Goal: Task Accomplishment & Management: Use online tool/utility

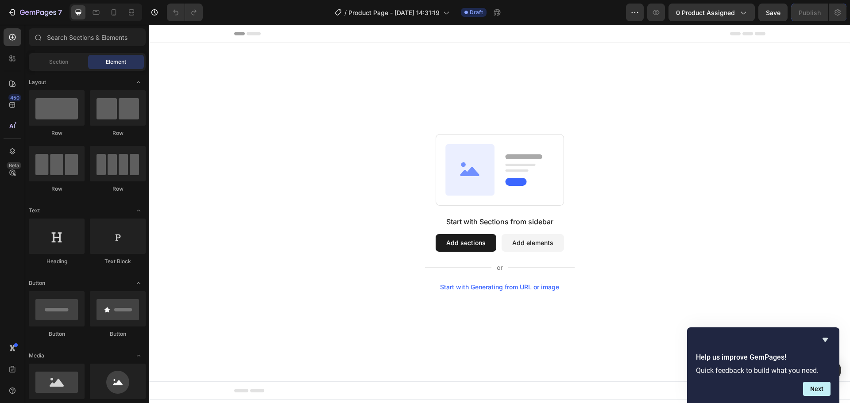
click at [484, 242] on button "Add sections" at bounding box center [466, 243] width 61 height 18
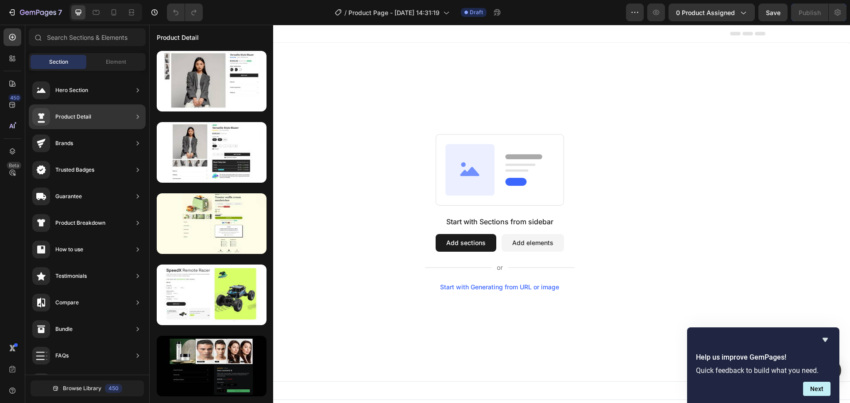
click at [103, 116] on div "Product Detail" at bounding box center [87, 117] width 117 height 25
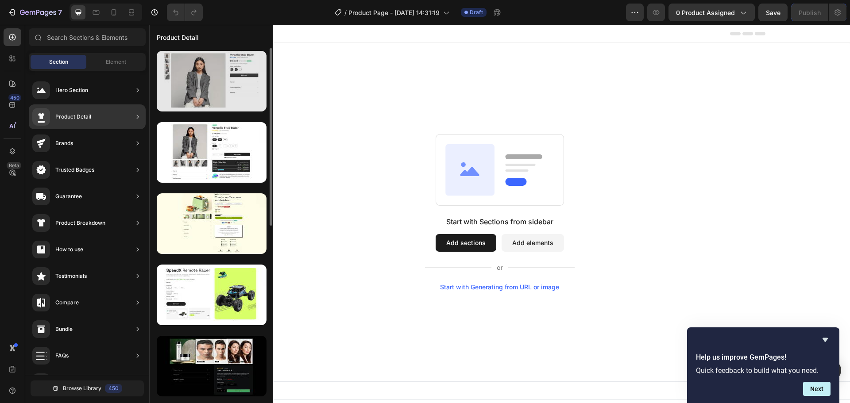
click at [233, 90] on div at bounding box center [212, 81] width 110 height 61
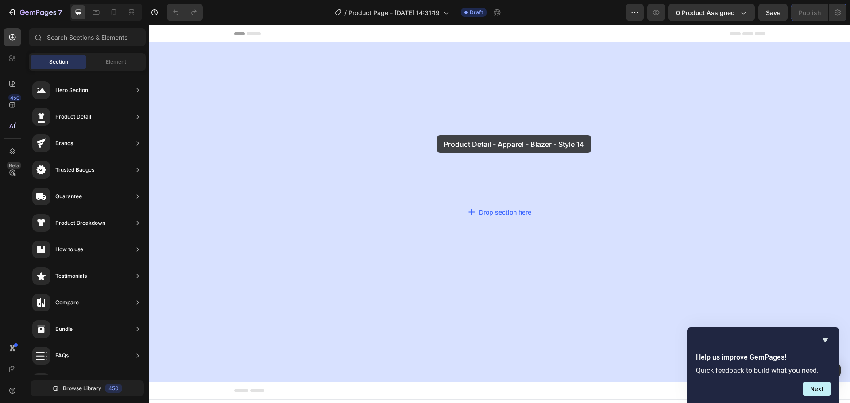
drag, startPoint x: 352, startPoint y: 101, endPoint x: 437, endPoint y: 136, distance: 91.4
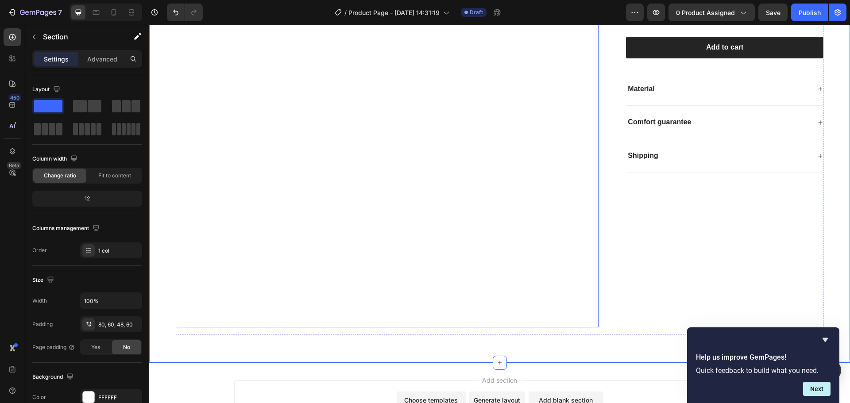
scroll to position [177, 0]
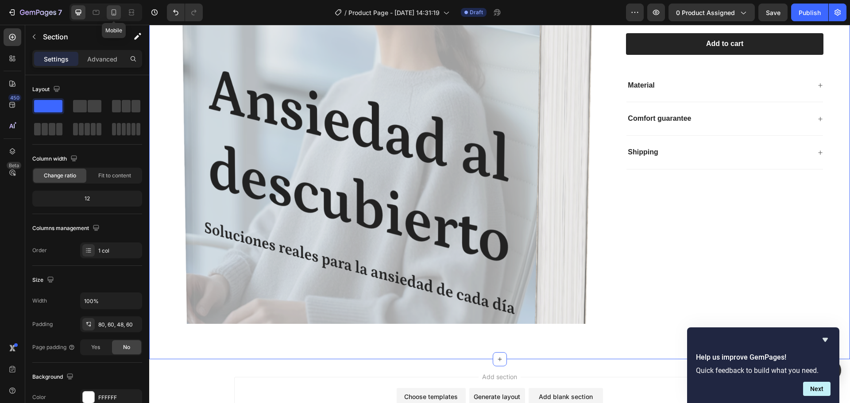
click at [115, 13] on icon at bounding box center [113, 12] width 9 height 9
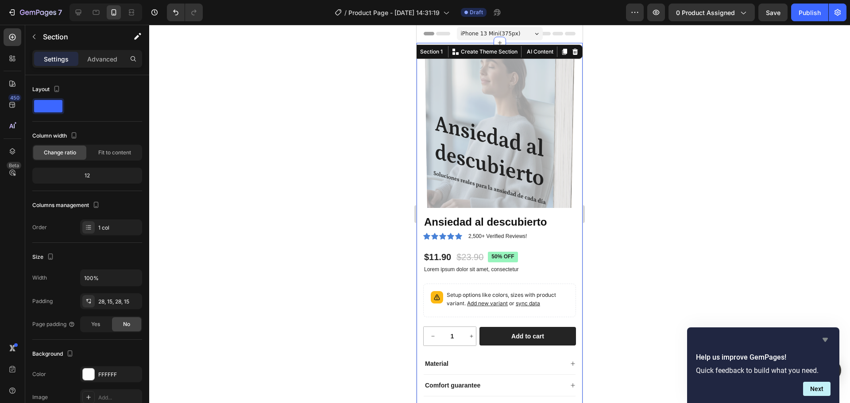
click at [823, 339] on icon "Hide survey" at bounding box center [825, 340] width 5 height 4
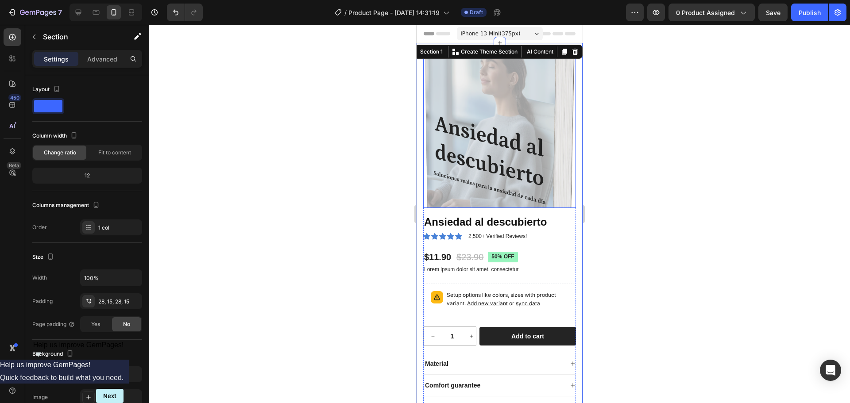
click at [510, 116] on img at bounding box center [499, 131] width 153 height 153
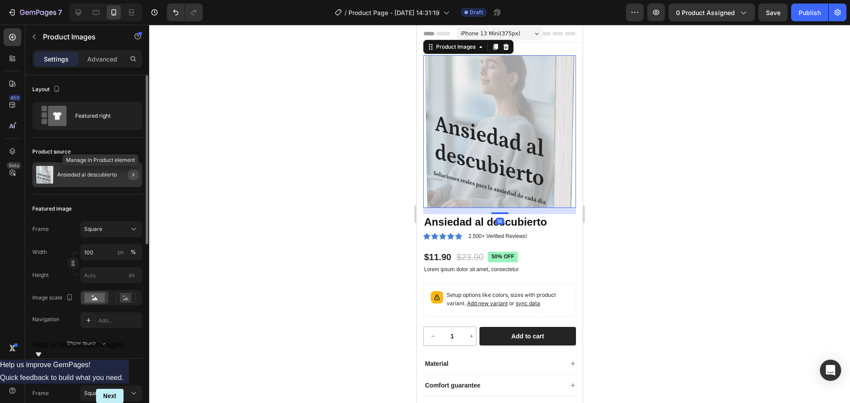
click at [132, 175] on icon "button" at bounding box center [133, 174] width 7 height 7
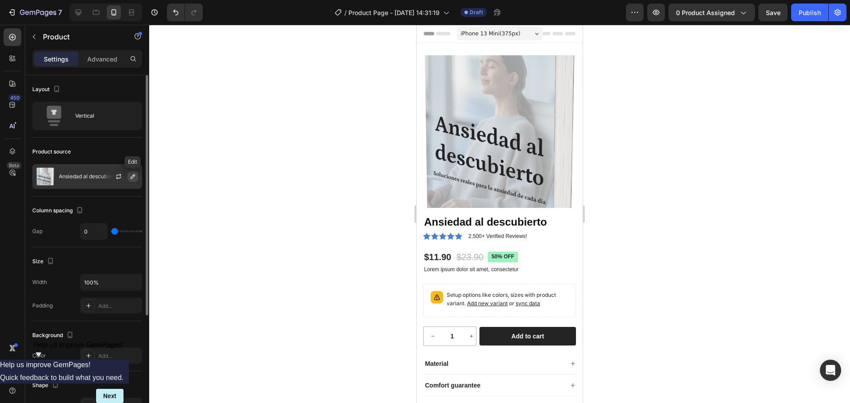
click at [132, 175] on icon "button" at bounding box center [132, 176] width 7 height 7
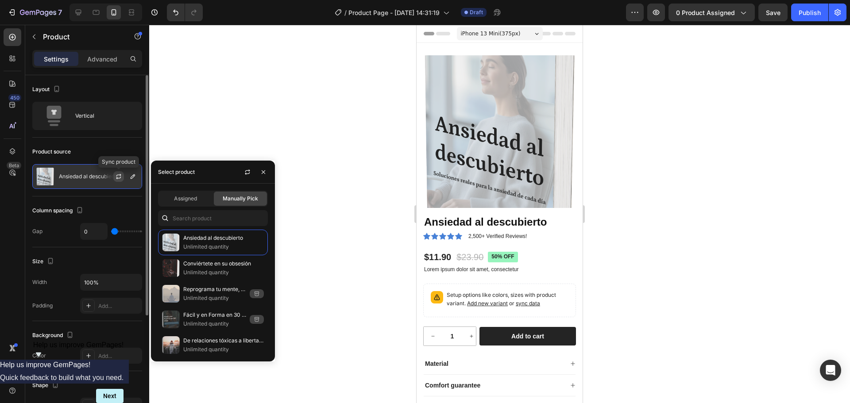
click at [120, 176] on icon "button" at bounding box center [118, 176] width 7 height 7
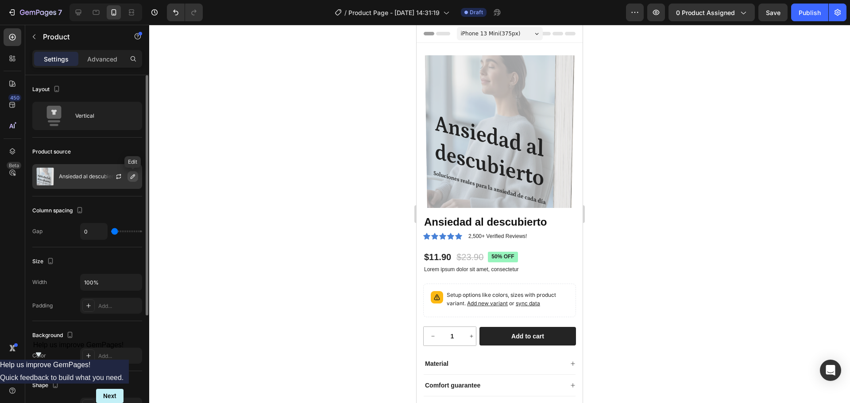
click at [131, 178] on icon "button" at bounding box center [133, 176] width 4 height 4
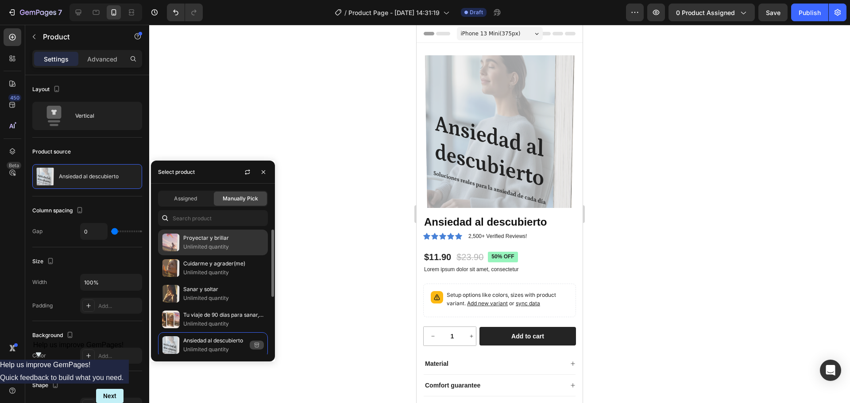
scroll to position [44, 0]
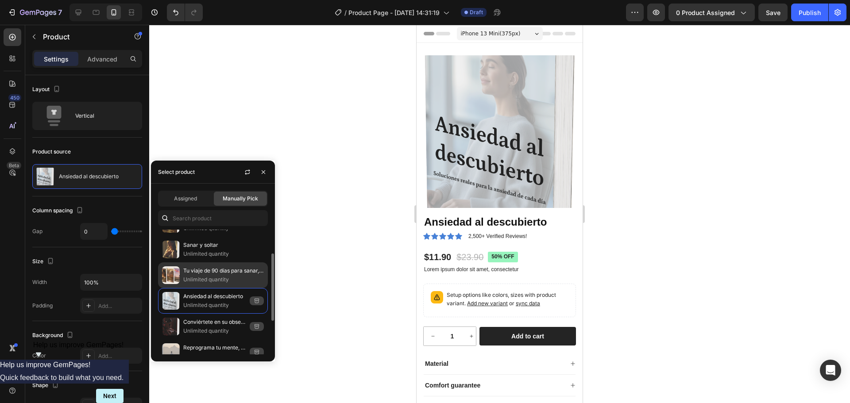
click at [225, 268] on p "Tu viaje de 90 días para sanar, amarte y brillar" at bounding box center [223, 271] width 81 height 9
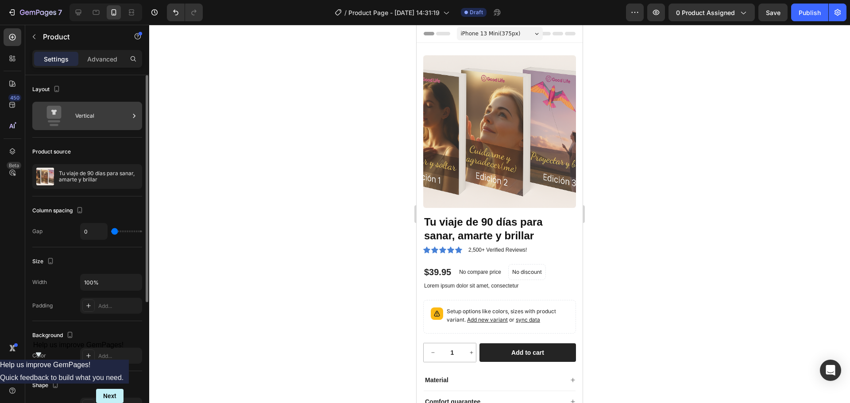
click at [89, 108] on div "Vertical" at bounding box center [102, 116] width 54 height 20
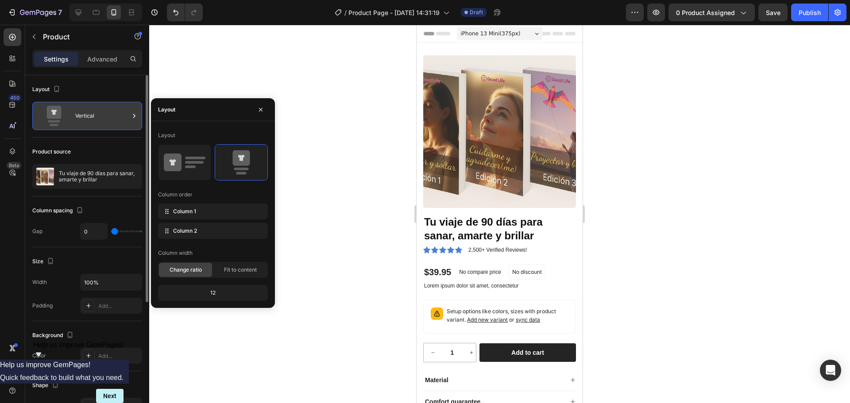
click at [97, 112] on div "Vertical" at bounding box center [102, 116] width 54 height 20
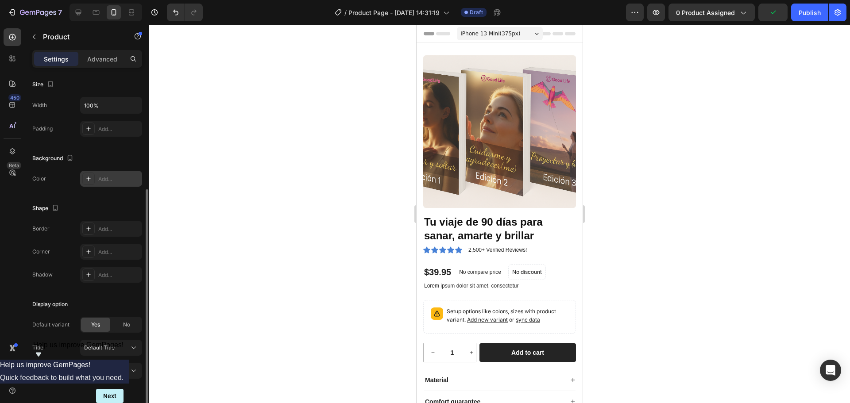
scroll to position [0, 0]
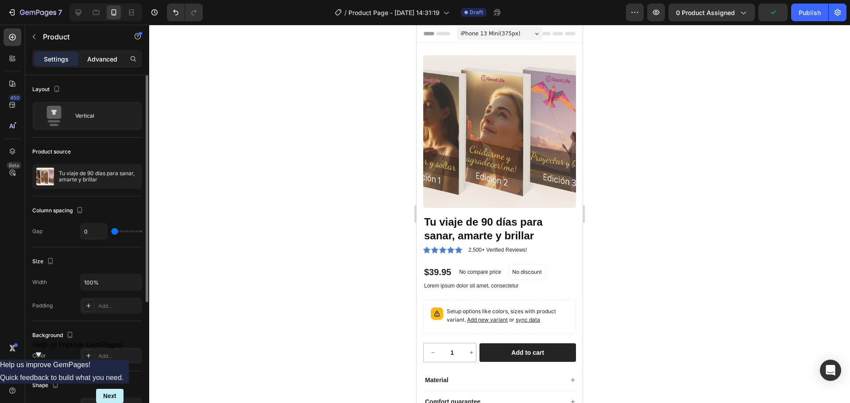
click at [101, 62] on p "Advanced" at bounding box center [102, 58] width 30 height 9
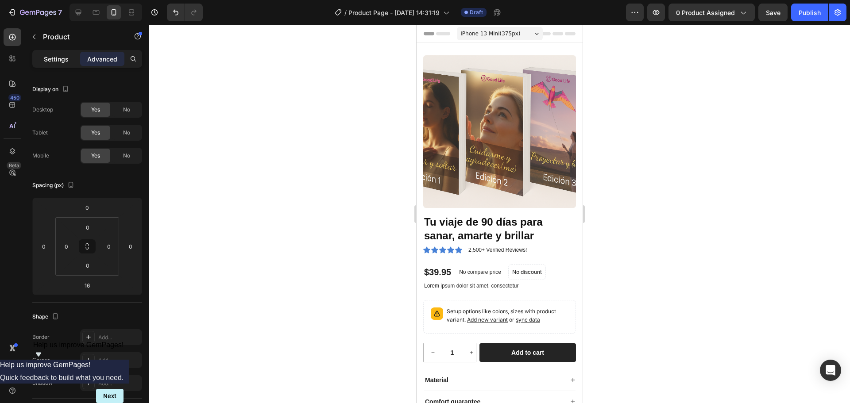
click at [51, 62] on p "Settings" at bounding box center [56, 58] width 25 height 9
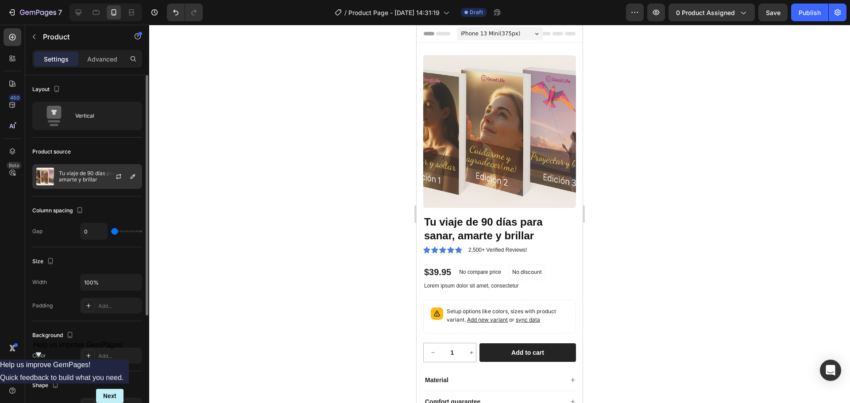
click at [92, 174] on p "Tu viaje de 90 días para sanar, amarte y brillar" at bounding box center [98, 176] width 79 height 12
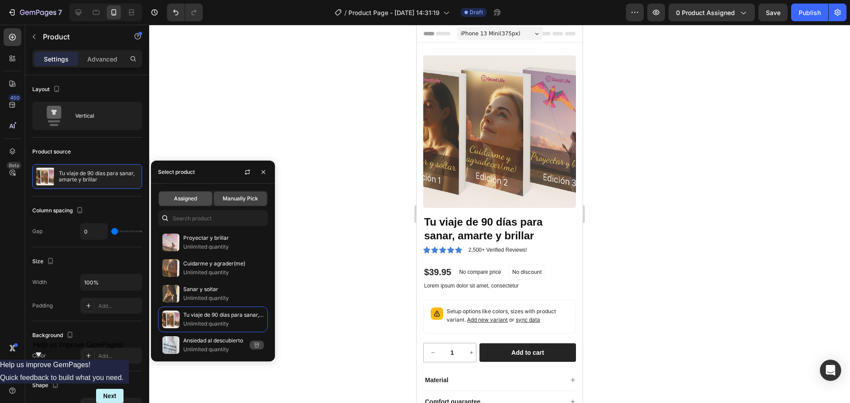
click at [191, 201] on span "Assigned" at bounding box center [185, 199] width 23 height 8
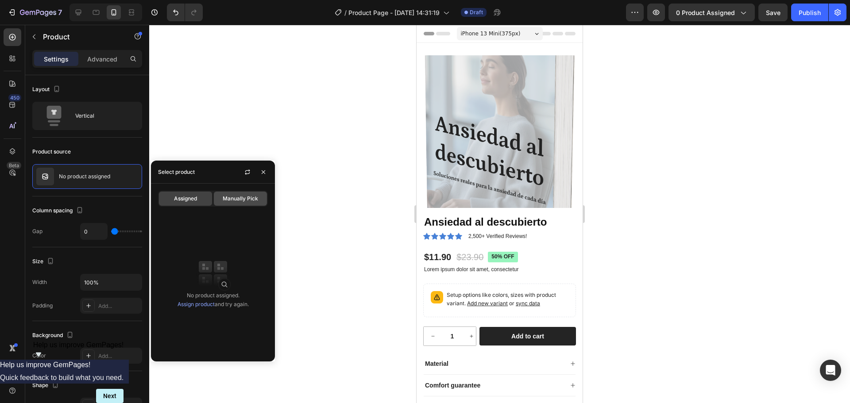
click at [245, 199] on span "Manually Pick" at bounding box center [240, 199] width 35 height 8
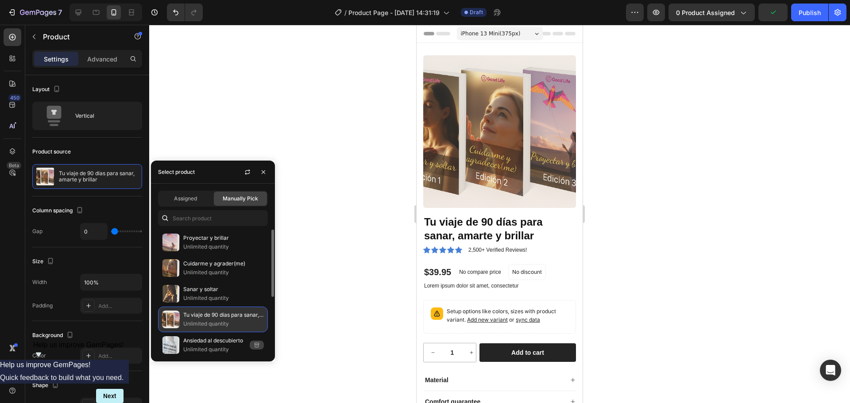
click at [224, 316] on p "Tu viaje de 90 días para sanar, amarte y brillar" at bounding box center [223, 315] width 81 height 9
click at [232, 115] on div at bounding box center [499, 214] width 701 height 379
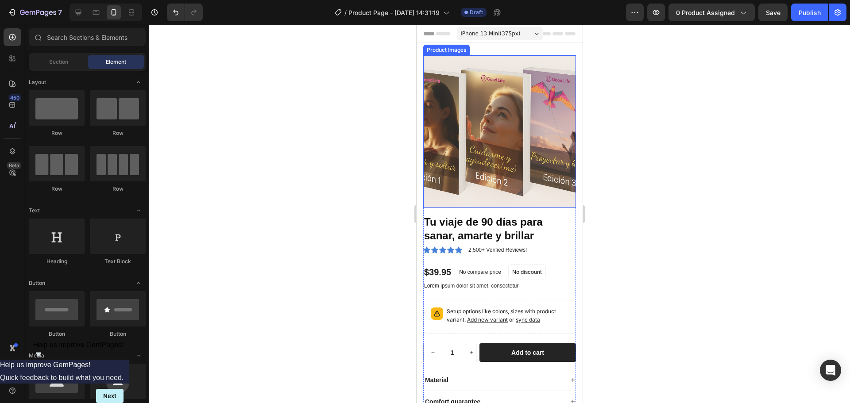
click at [470, 136] on img at bounding box center [499, 131] width 153 height 153
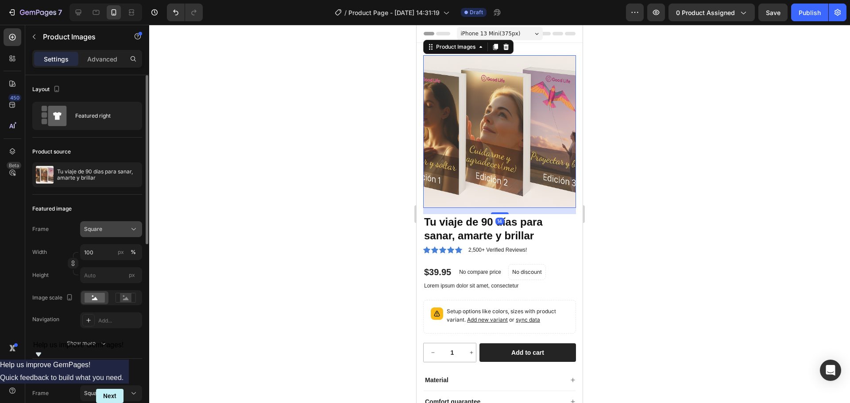
click at [108, 231] on div "Square" at bounding box center [105, 229] width 43 height 8
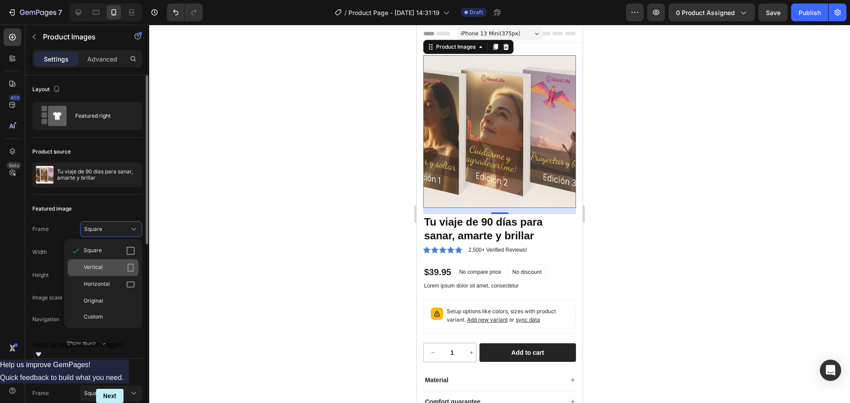
click at [111, 265] on div "Vertical" at bounding box center [109, 267] width 51 height 9
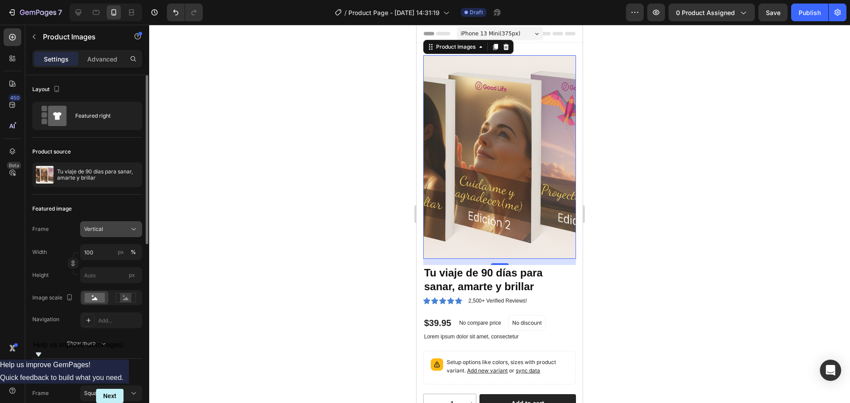
click at [111, 233] on div "Vertical" at bounding box center [105, 229] width 43 height 8
click at [108, 301] on div "Original" at bounding box center [109, 301] width 51 height 8
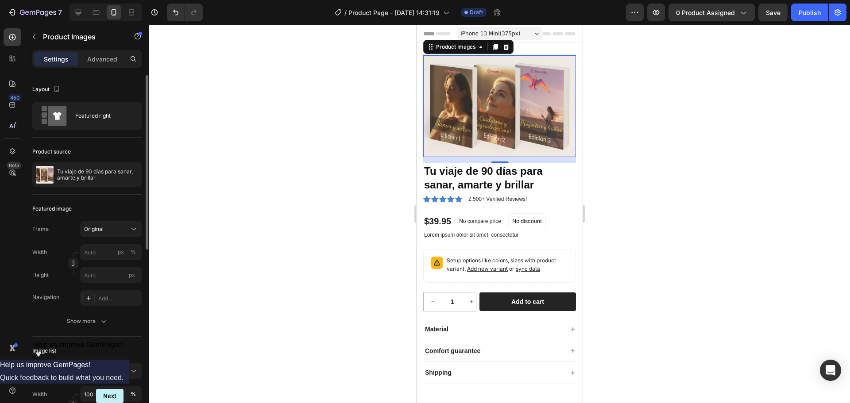
click at [638, 165] on div at bounding box center [499, 214] width 701 height 379
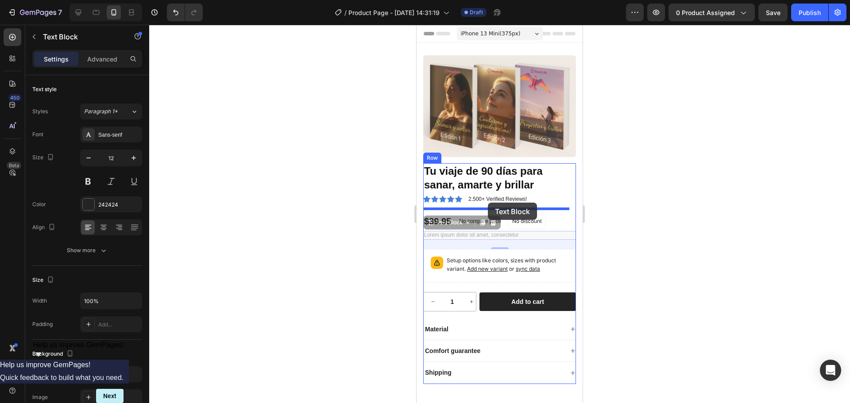
drag, startPoint x: 484, startPoint y: 229, endPoint x: 488, endPoint y: 203, distance: 26.9
click at [488, 203] on div "iPhone 13 Mini ( 375 px) iPhone 13 Mini iPhone 13 Pro iPhone 11 Pro Max iPhone …" at bounding box center [500, 312] width 166 height 574
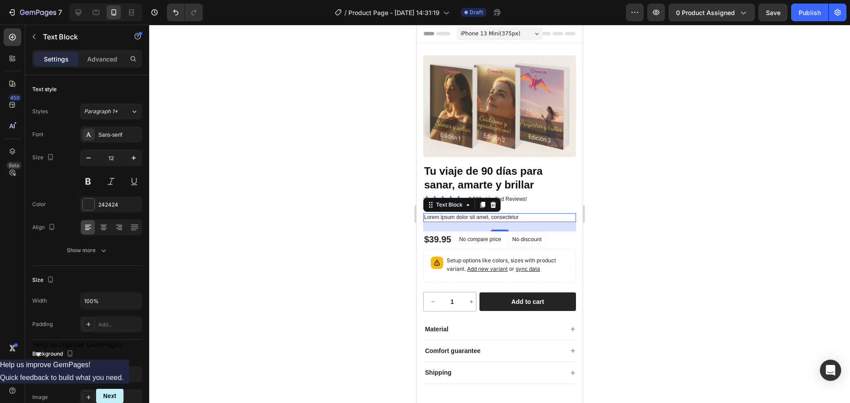
click at [497, 214] on p "Lorem ipsum dolor sit amet, consectetur" at bounding box center [499, 217] width 151 height 7
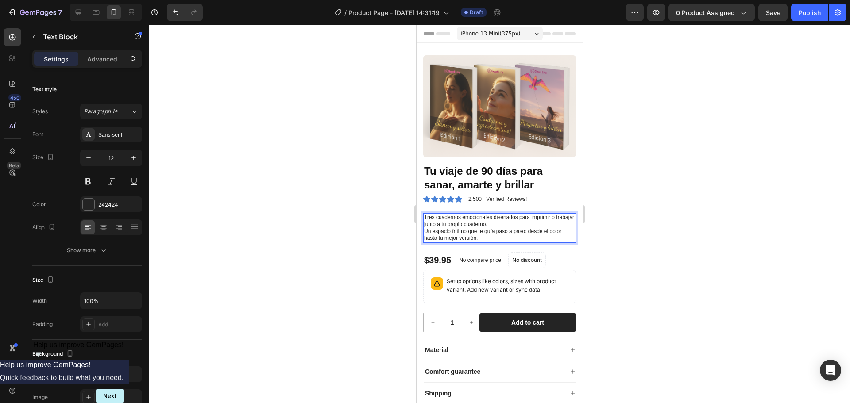
click at [624, 185] on div at bounding box center [499, 214] width 701 height 379
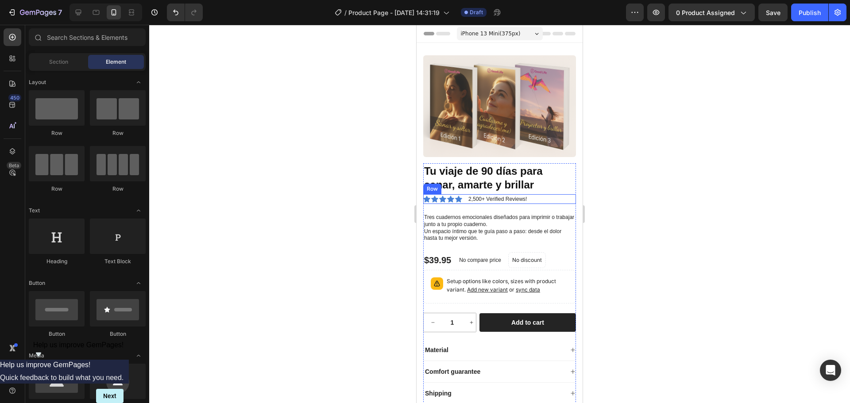
click at [543, 194] on div "Icon Icon Icon Icon Icon Icon List 2,500+ Verified Reviews! Text Block Row" at bounding box center [499, 199] width 153 height 10
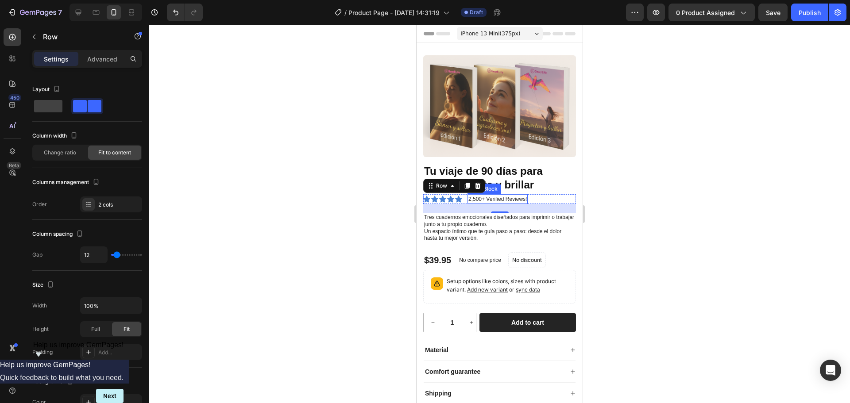
click at [508, 195] on p "2,500+ Verified Reviews!" at bounding box center [498, 199] width 58 height 8
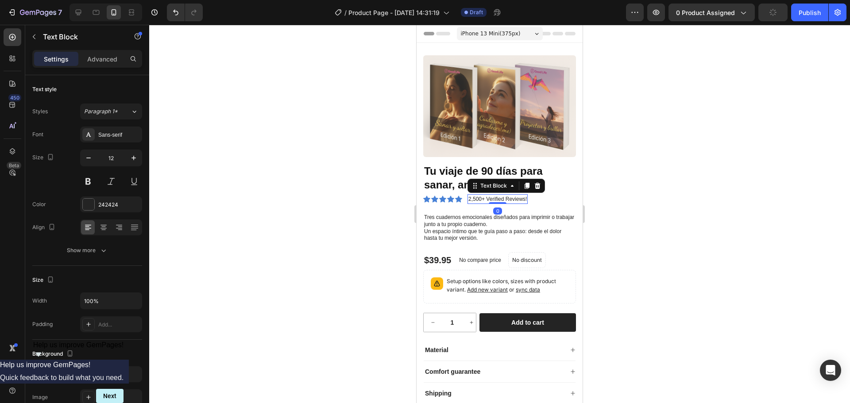
click at [517, 195] on p "2,500+ Verified Reviews!" at bounding box center [498, 199] width 58 height 8
click at [526, 195] on p "2,500+ Verified Reviews!" at bounding box center [498, 199] width 58 height 8
click at [548, 195] on div "Icon Icon Icon Icon Icon Icon List 2,500+ Verified Reviews! Text Block 0 Row" at bounding box center [499, 199] width 153 height 10
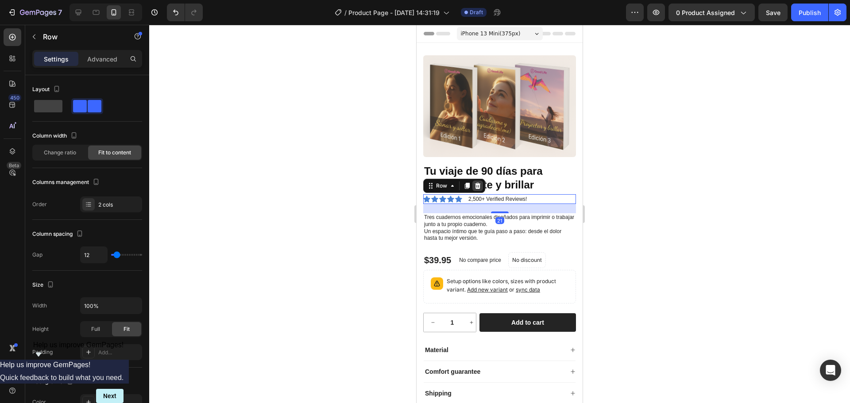
click at [479, 182] on icon at bounding box center [477, 185] width 7 height 7
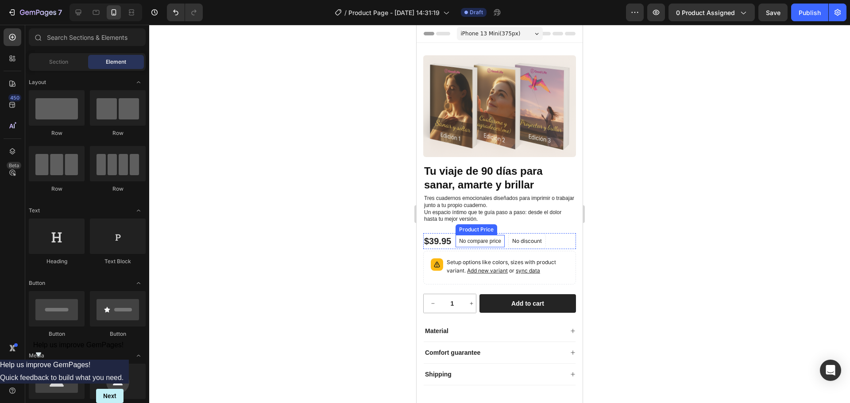
click at [473, 239] on p "No compare price" at bounding box center [480, 241] width 42 height 5
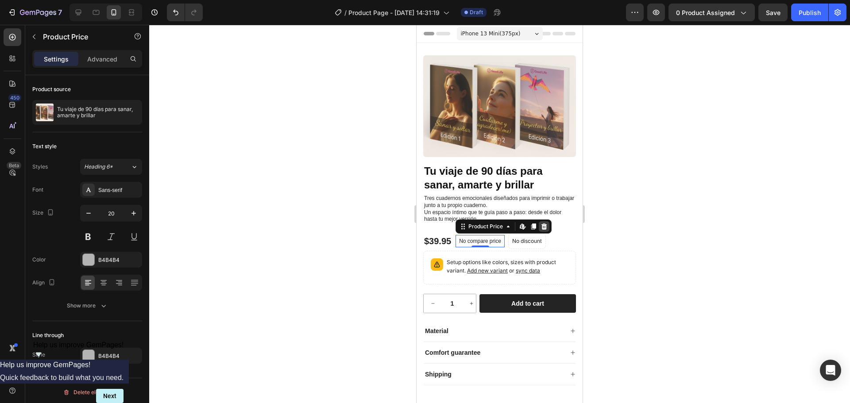
click at [542, 223] on icon at bounding box center [544, 226] width 7 height 7
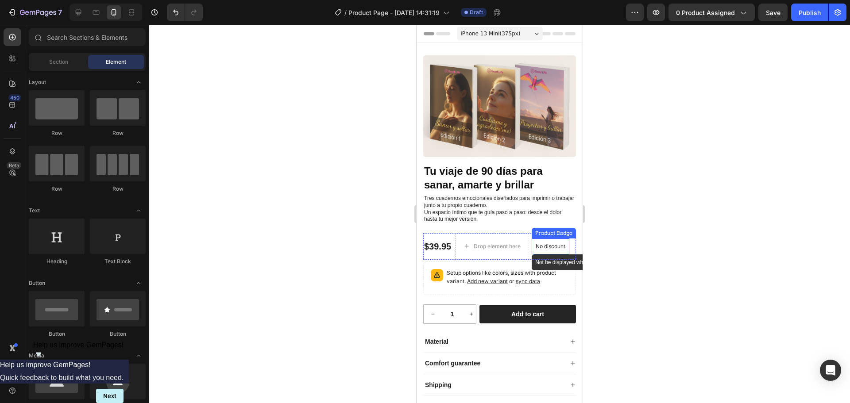
click at [544, 243] on p "No discount" at bounding box center [551, 247] width 30 height 8
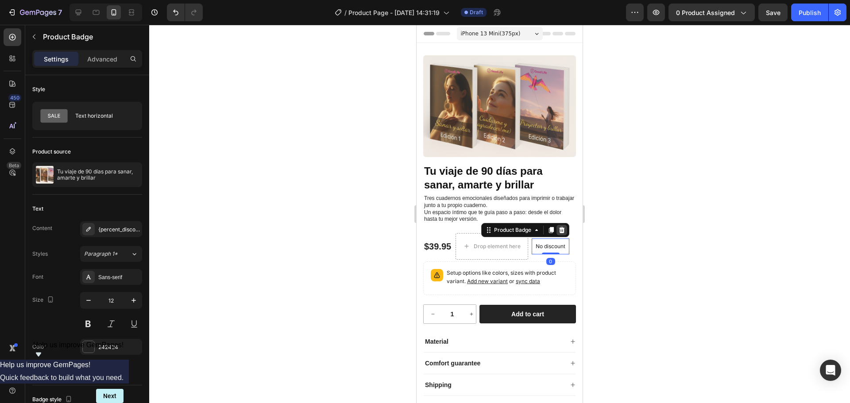
click at [562, 227] on icon at bounding box center [562, 230] width 6 height 6
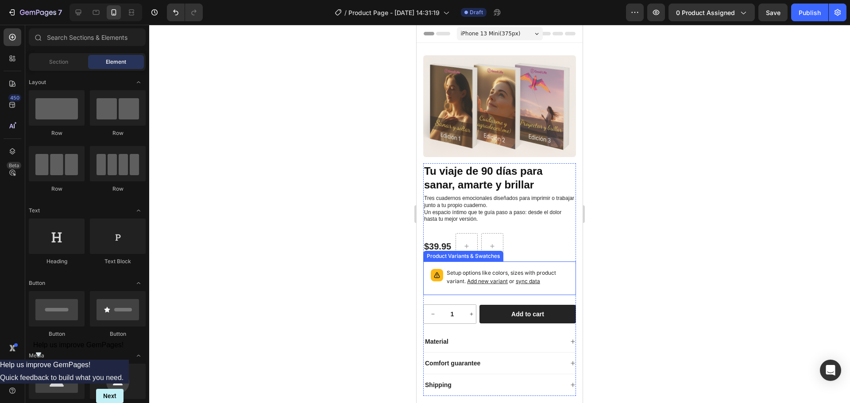
click at [522, 262] on div "Setup options like colors, sizes with product variant. Add new variant or sync …" at bounding box center [499, 279] width 153 height 34
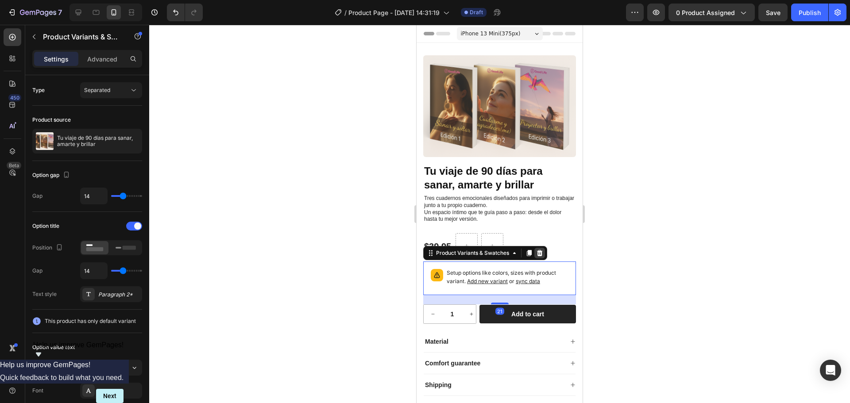
click at [540, 250] on icon at bounding box center [539, 253] width 7 height 7
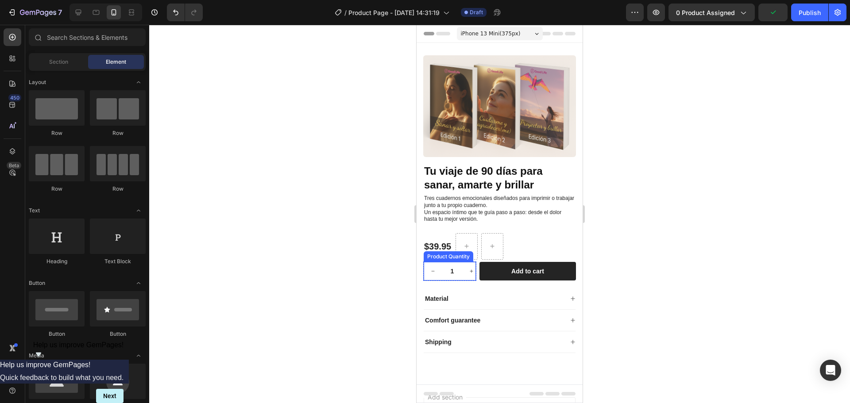
click at [472, 256] on div "Tu viaje de 90 días para sanar, amarte y brillar Product Title Tres cuadernos e…" at bounding box center [499, 258] width 153 height 190
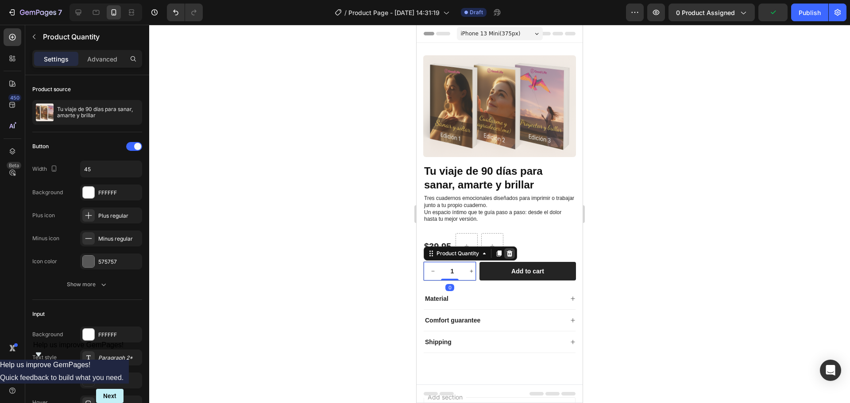
click at [513, 250] on icon at bounding box center [509, 253] width 7 height 7
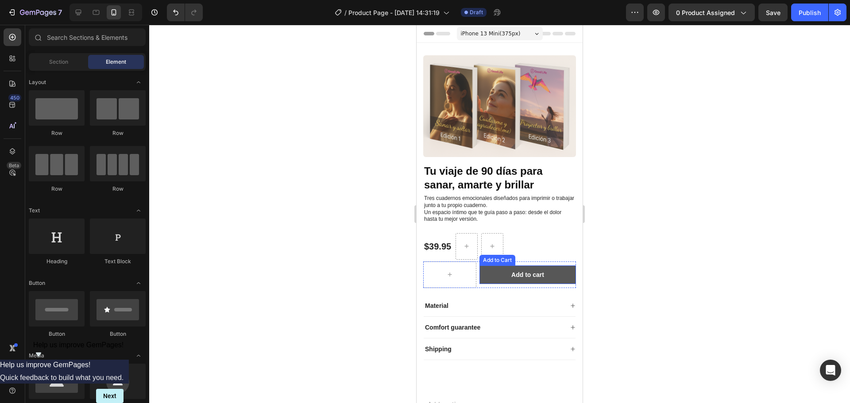
click at [497, 266] on button "Add to cart" at bounding box center [528, 275] width 97 height 19
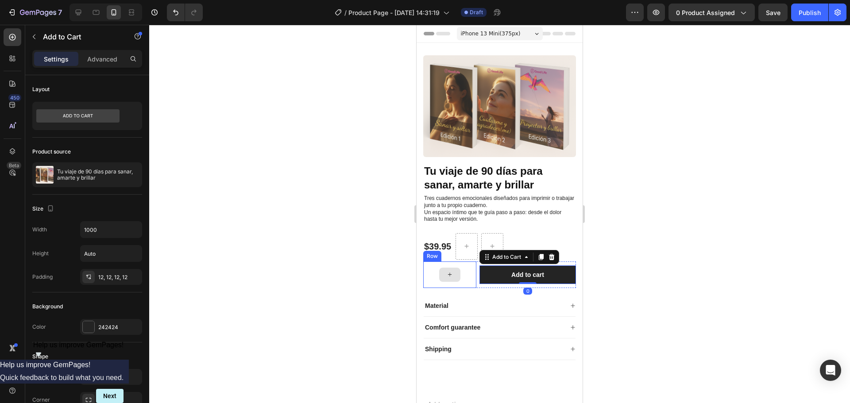
click at [476, 275] on div at bounding box center [449, 275] width 53 height 27
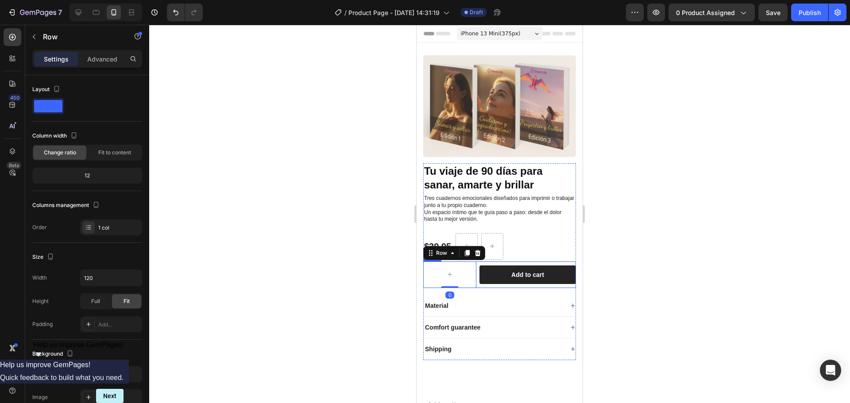
click at [479, 275] on div "Row 0 Add to cart Add to Cart Row" at bounding box center [499, 275] width 153 height 27
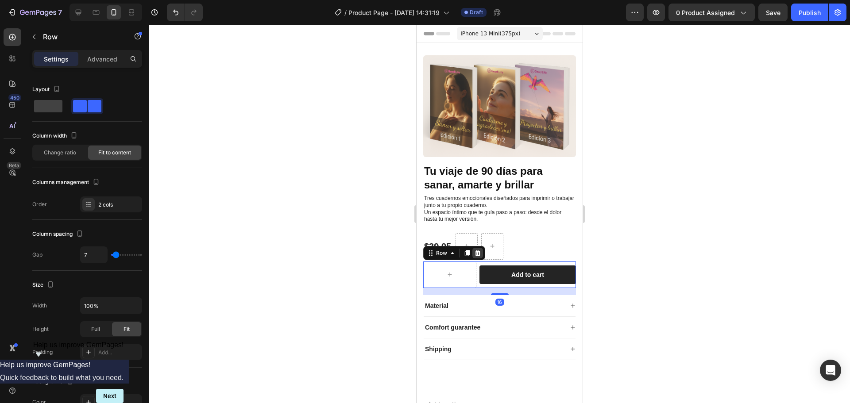
click at [479, 253] on div at bounding box center [477, 253] width 11 height 11
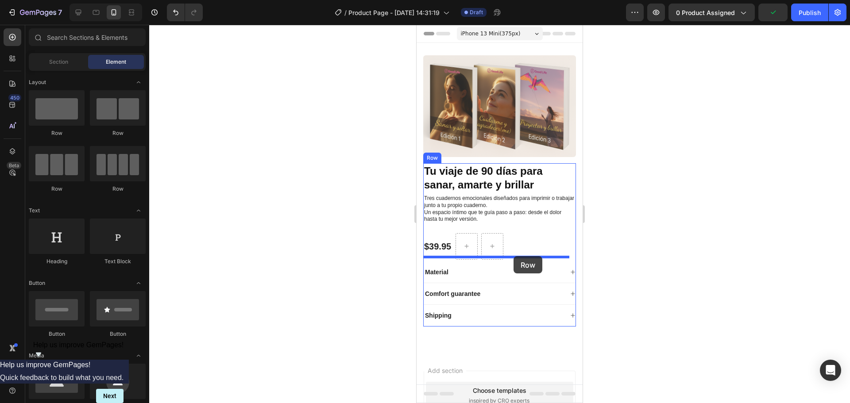
drag, startPoint x: 473, startPoint y: 135, endPoint x: 514, endPoint y: 256, distance: 128.3
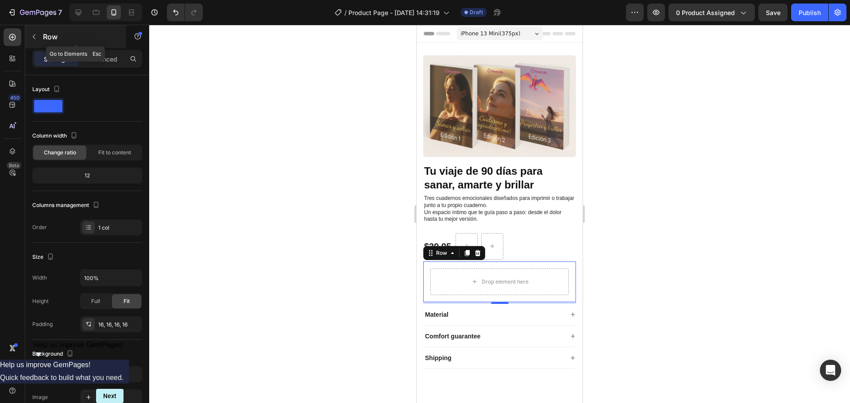
click at [33, 35] on icon "button" at bounding box center [34, 36] width 7 height 7
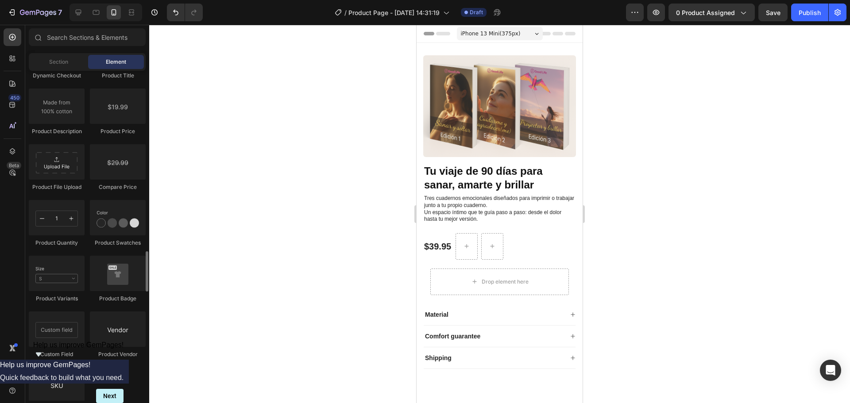
scroll to position [1422, 0]
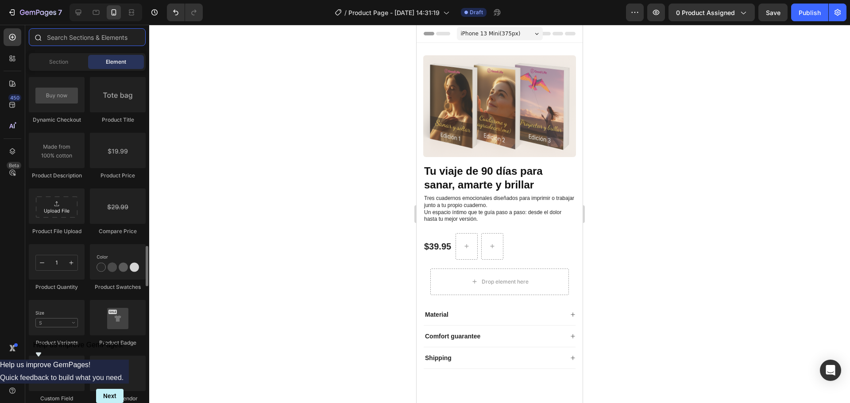
click at [71, 41] on input "text" at bounding box center [87, 37] width 117 height 18
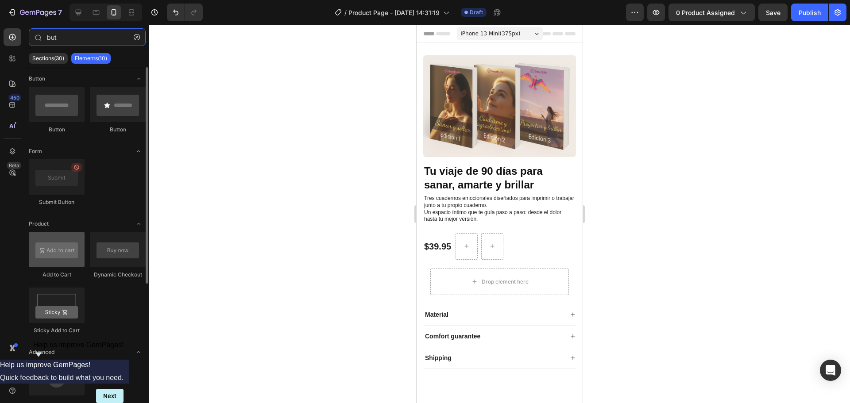
type input "but"
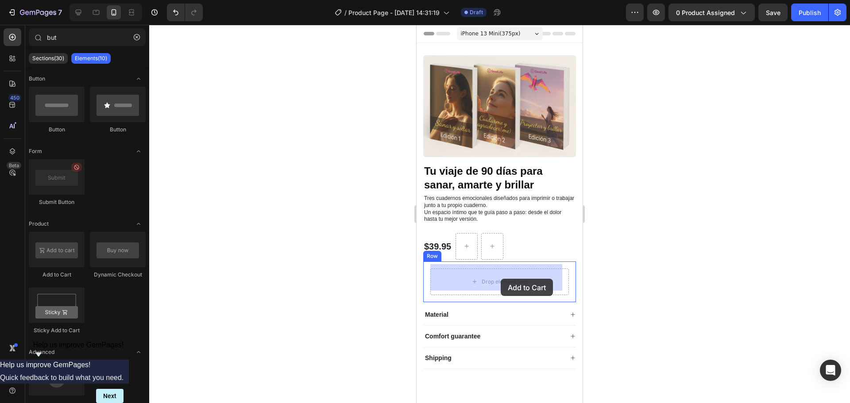
drag, startPoint x: 472, startPoint y: 280, endPoint x: 501, endPoint y: 279, distance: 28.8
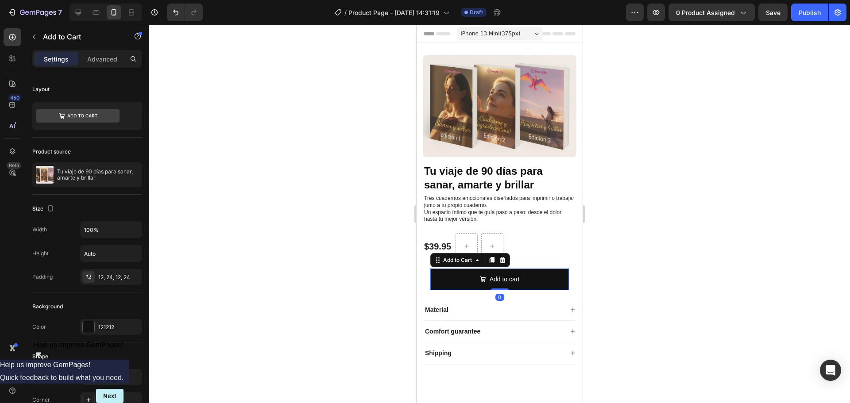
click at [634, 241] on div at bounding box center [499, 214] width 701 height 379
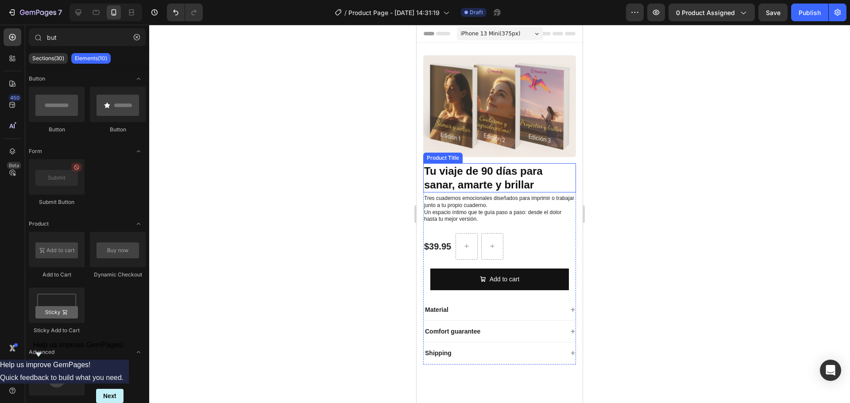
click at [491, 170] on h1 "Tu viaje de 90 días para sanar, amarte y brillar" at bounding box center [499, 177] width 153 height 29
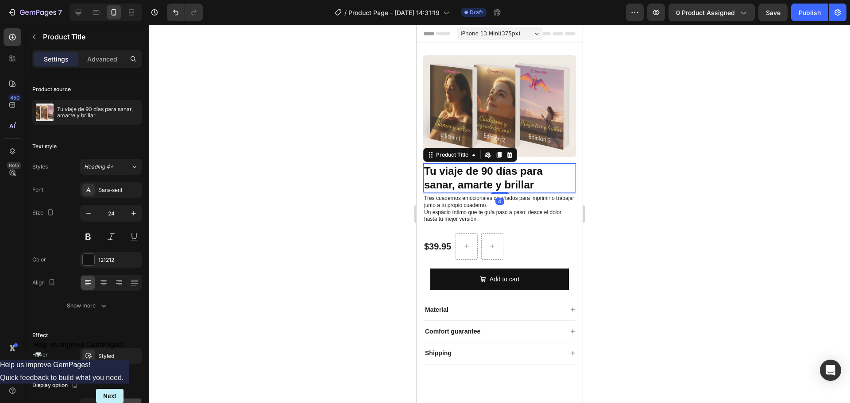
click at [491, 170] on h1 "Tu viaje de 90 días para sanar, amarte y brillar" at bounding box center [499, 177] width 153 height 29
click at [503, 179] on h1 "Tu viaje de 90 días para sanar, amarte y brillar" at bounding box center [499, 177] width 153 height 29
click at [477, 184] on h1 "Tu viaje de 90 días para sanar, amarte y brillar" at bounding box center [499, 177] width 153 height 29
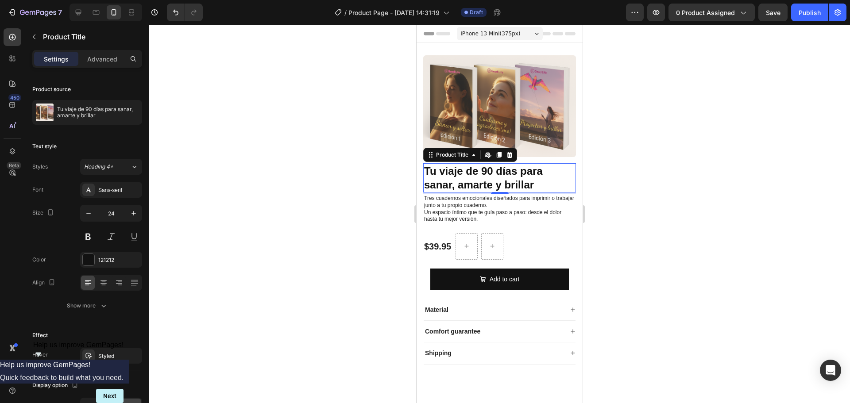
click at [492, 170] on h1 "Tu viaje de 90 días para sanar, amarte y brillar" at bounding box center [499, 177] width 153 height 29
click at [494, 174] on h1 "Tu viaje de 90 días para sanar, amarte y brillar" at bounding box center [499, 177] width 153 height 29
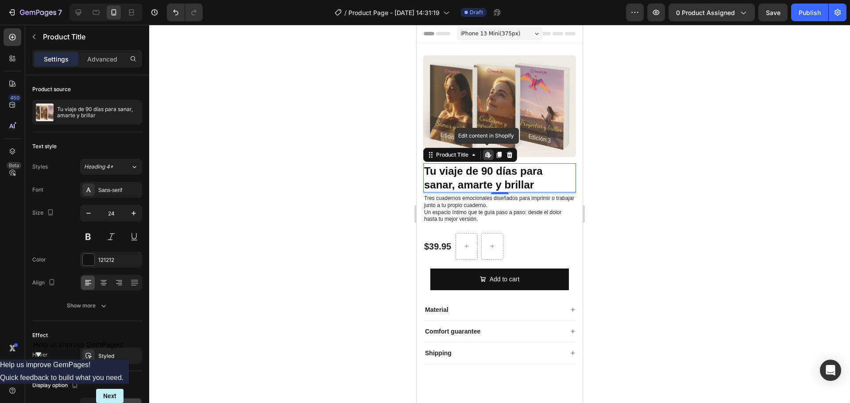
click at [494, 174] on h1 "Tu viaje de 90 días para sanar, amarte y brillar" at bounding box center [499, 177] width 153 height 29
click at [470, 208] on p "Tres cuadernos emocionales diseñados para imprimir o trabajar junto a tu propio…" at bounding box center [499, 208] width 151 height 27
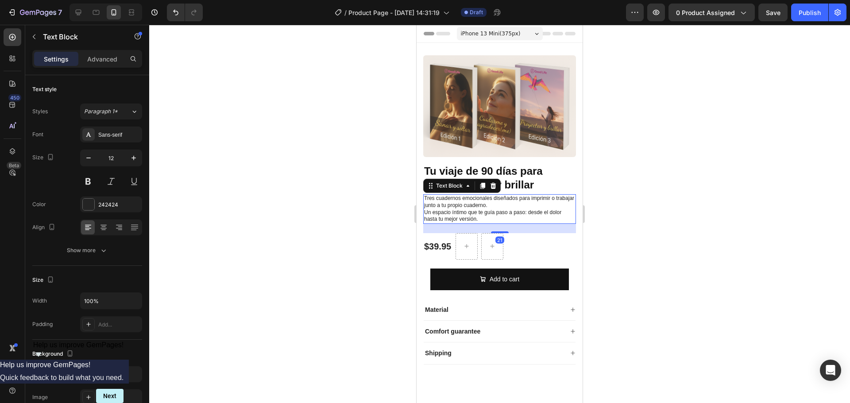
click at [510, 177] on h1 "Tu viaje de 90 días para sanar, amarte y brillar" at bounding box center [499, 177] width 153 height 29
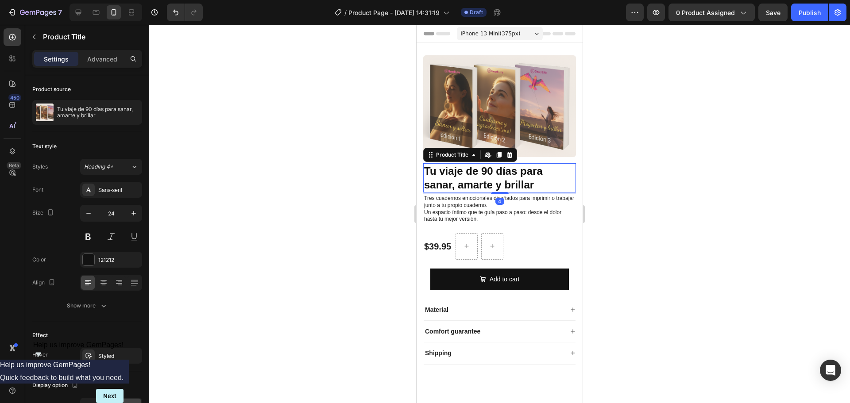
click at [510, 177] on h1 "Tu viaje de 90 días para sanar, amarte y brillar" at bounding box center [499, 177] width 153 height 29
click at [524, 178] on h1 "Tu viaje de 90 días para sanar, amarte y brillar" at bounding box center [499, 177] width 153 height 29
click at [539, 181] on h1 "Tu viaje de 90 días para sanar, amarte y brillar" at bounding box center [499, 177] width 153 height 29
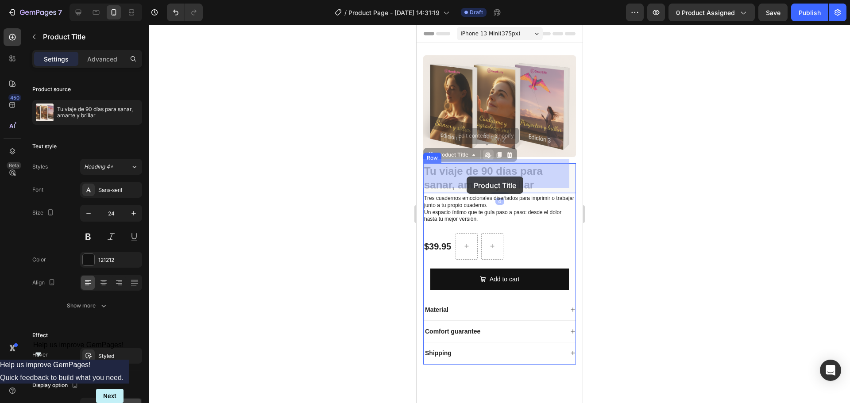
drag, startPoint x: 539, startPoint y: 181, endPoint x: 475, endPoint y: 178, distance: 64.3
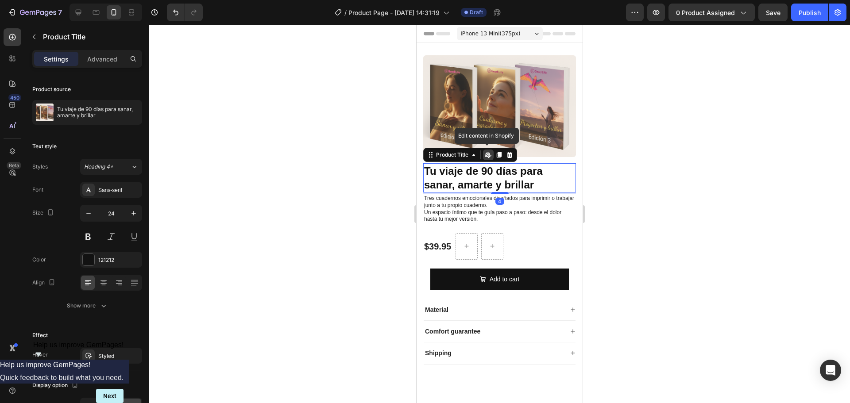
click at [492, 176] on h1 "Tu viaje de 90 días para sanar, amarte y brillar" at bounding box center [499, 177] width 153 height 29
click at [492, 175] on h1 "Tu viaje de 90 días para sanar, amarte y brillar" at bounding box center [499, 177] width 153 height 29
click at [514, 168] on h1 "Tu viaje de 90 días para sanar, amarte y brillar" at bounding box center [499, 177] width 153 height 29
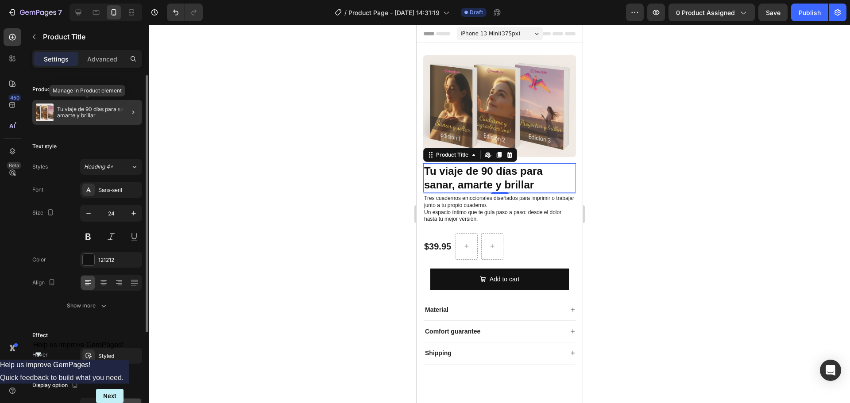
click at [116, 115] on p "Tu viaje de 90 días para sanar, amarte y brillar" at bounding box center [97, 112] width 81 height 12
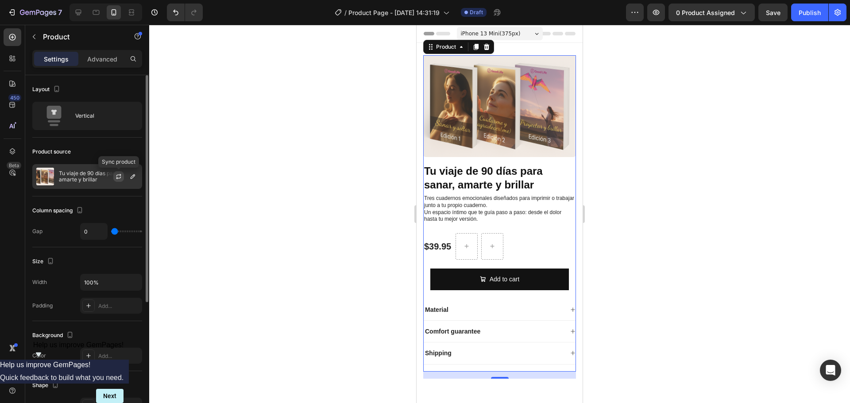
click at [120, 176] on icon "button" at bounding box center [118, 176] width 7 height 7
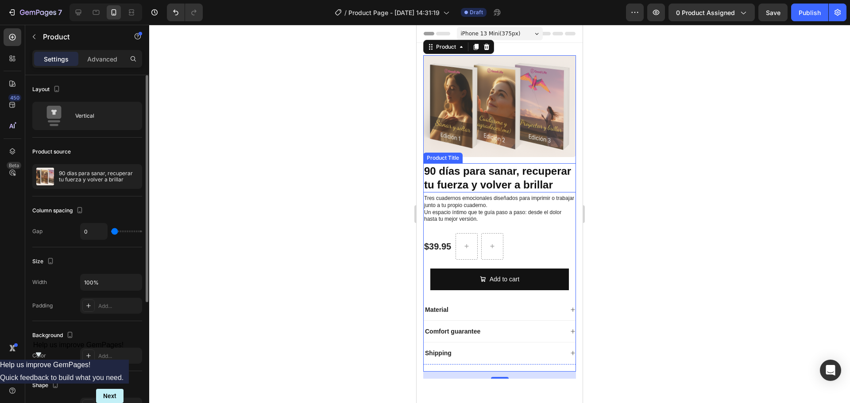
click at [505, 170] on h1 "90 días para sanar, recuperar tu fuerza y volver a brillar" at bounding box center [499, 177] width 153 height 29
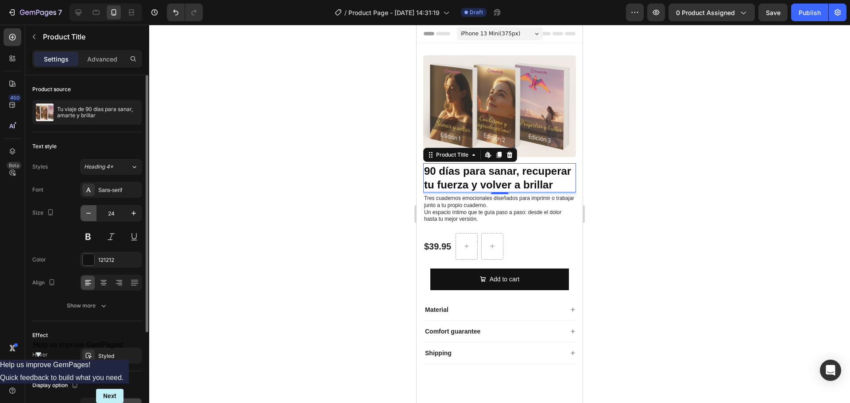
click at [88, 215] on icon "button" at bounding box center [88, 213] width 9 height 9
type input "23"
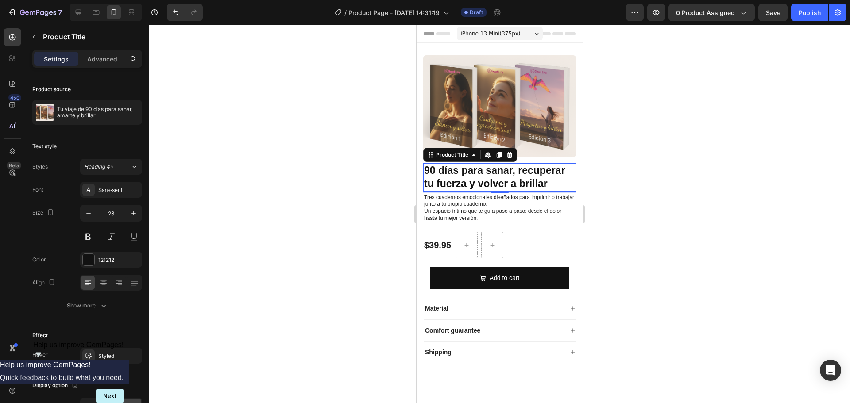
click at [637, 174] on div at bounding box center [499, 214] width 701 height 379
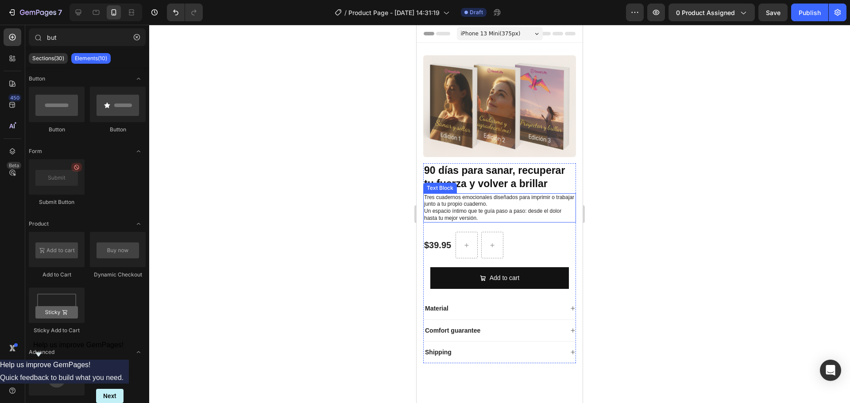
click at [503, 198] on p "Tres cuadernos emocionales diseñados para imprimir o trabajar junto a tu propio…" at bounding box center [499, 207] width 151 height 27
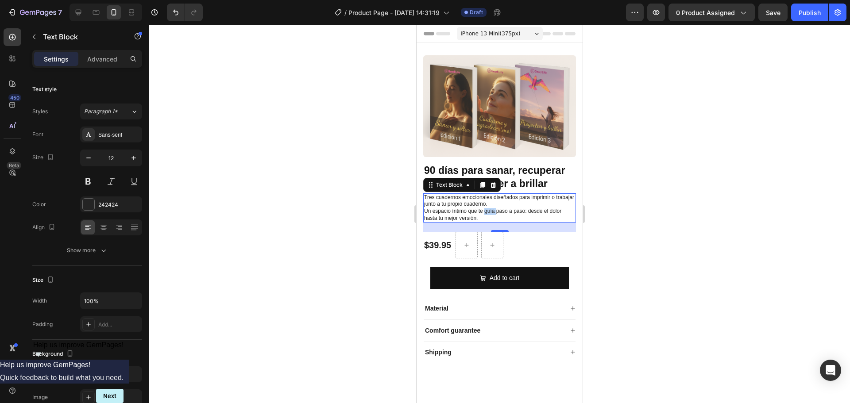
click at [493, 204] on p "Tres cuadernos emocionales diseñados para imprimir o trabajar junto a tu propio…" at bounding box center [499, 207] width 151 height 27
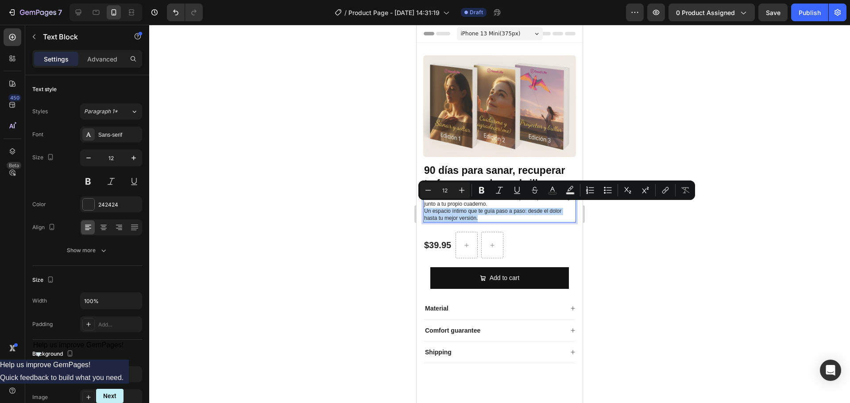
click at [493, 204] on p "Tres cuadernos emocionales diseñados para imprimir o trabajar junto a tu propio…" at bounding box center [499, 207] width 151 height 27
click at [486, 208] on p "Tres cuadernos emocionales diseñados para imprimir o trabajar junto a tu propio…" at bounding box center [499, 207] width 151 height 27
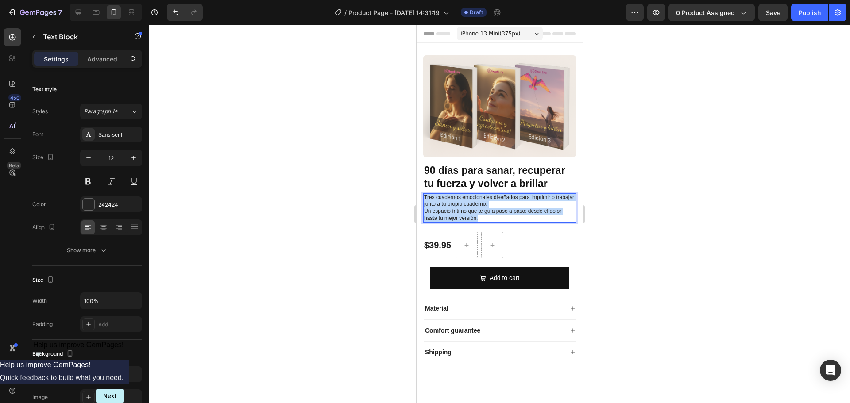
drag, startPoint x: 480, startPoint y: 215, endPoint x: 424, endPoint y: 192, distance: 59.8
click at [424, 194] on p "Tres cuadernos emocionales diseñados para imprimir o trabajar junto a tu propio…" at bounding box center [499, 207] width 151 height 27
click at [658, 179] on div at bounding box center [499, 214] width 701 height 379
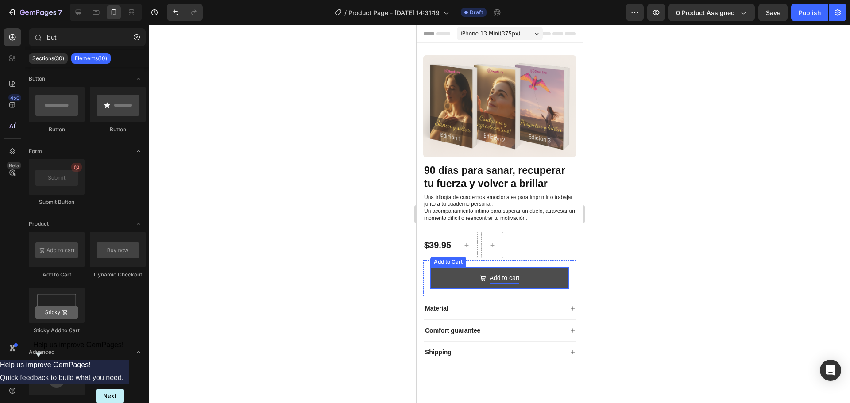
click at [502, 273] on div "Add to cart" at bounding box center [505, 278] width 30 height 11
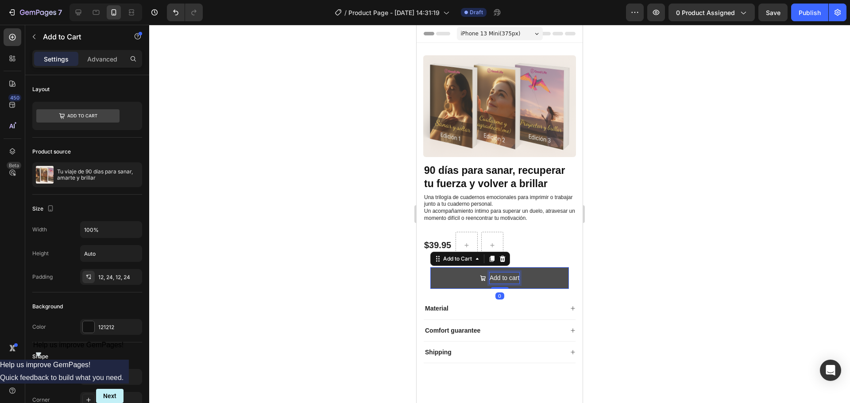
click at [502, 273] on div "Add to cart" at bounding box center [505, 278] width 30 height 11
click at [502, 273] on p "Add to cart" at bounding box center [505, 278] width 30 height 11
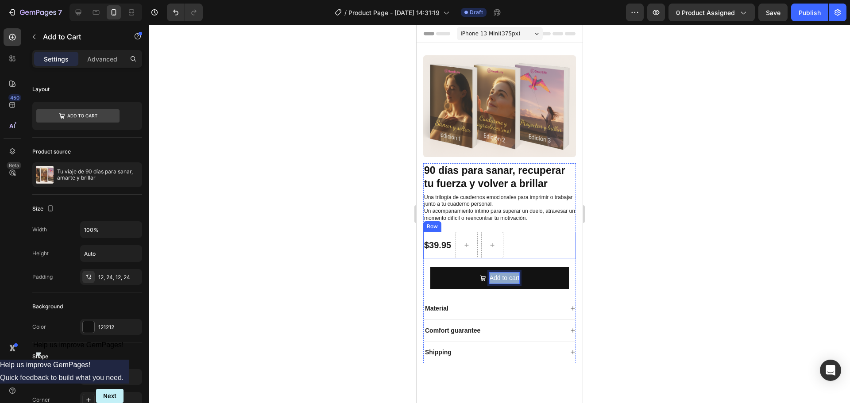
click at [543, 240] on div "$39.95 Product Price Product Price Row" at bounding box center [499, 245] width 153 height 27
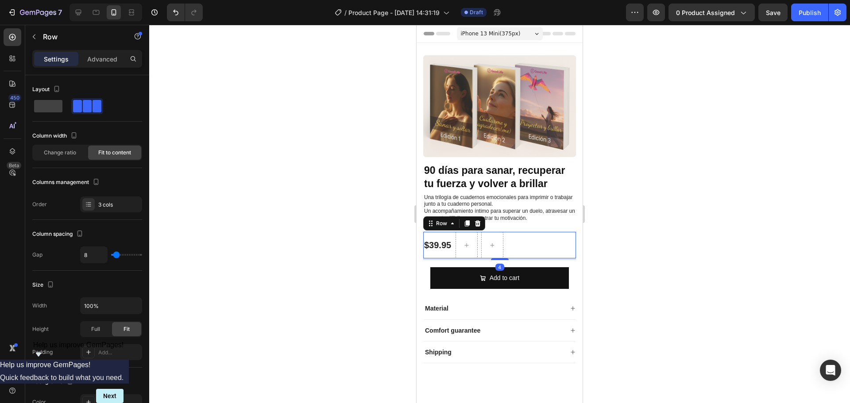
click at [628, 235] on div at bounding box center [499, 214] width 701 height 379
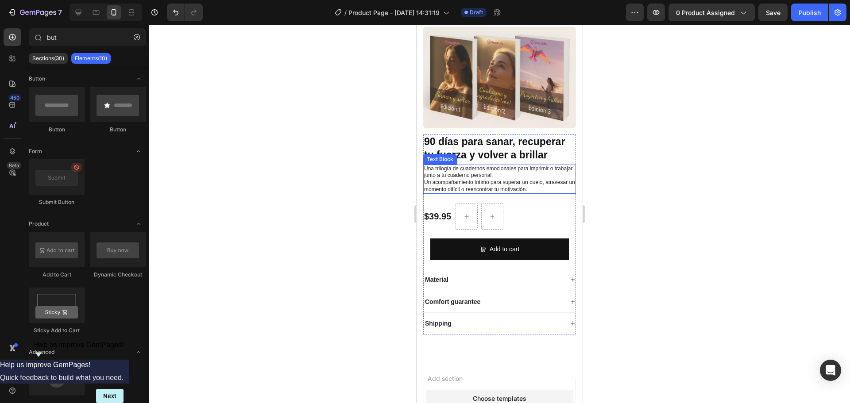
scroll to position [44, 0]
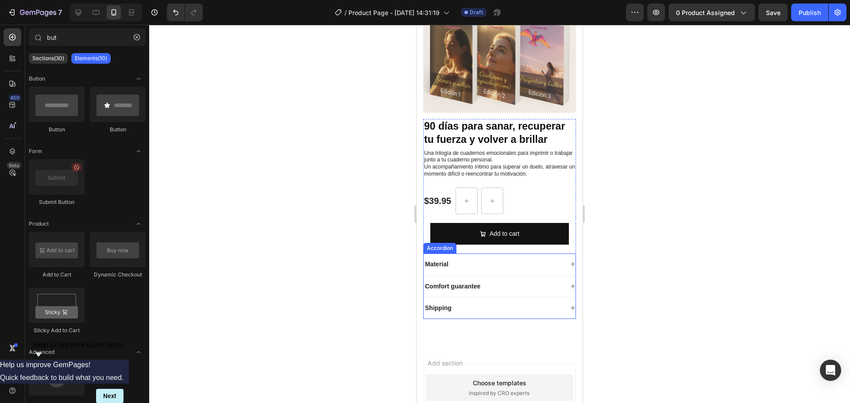
click at [570, 262] on icon at bounding box center [572, 264] width 5 height 5
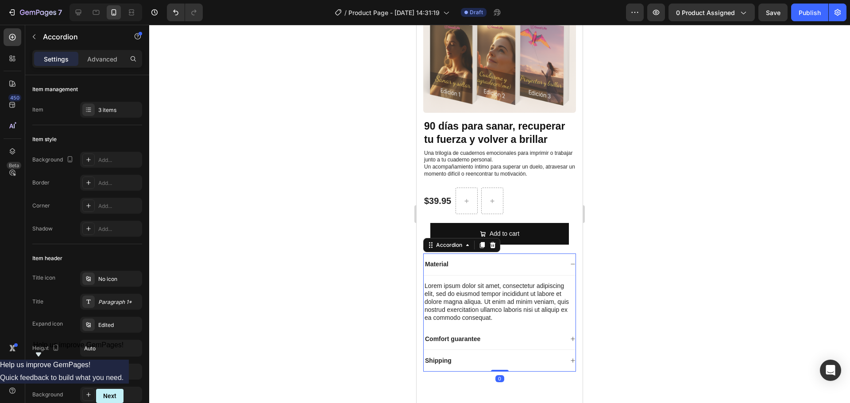
click at [570, 262] on icon at bounding box center [572, 264] width 5 height 5
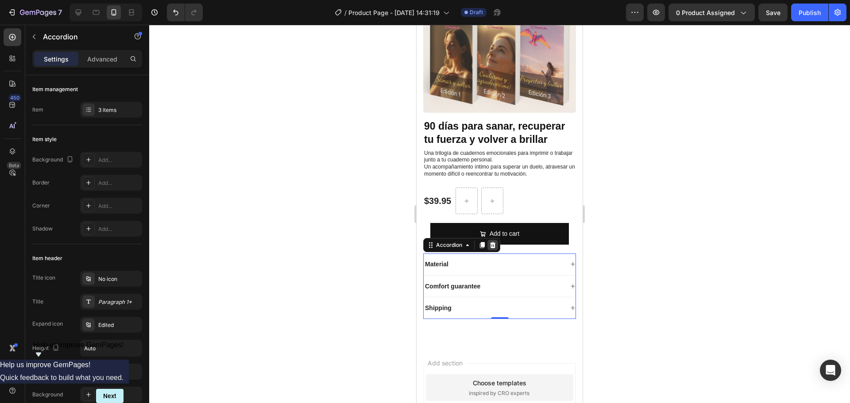
click at [492, 242] on icon at bounding box center [493, 245] width 6 height 6
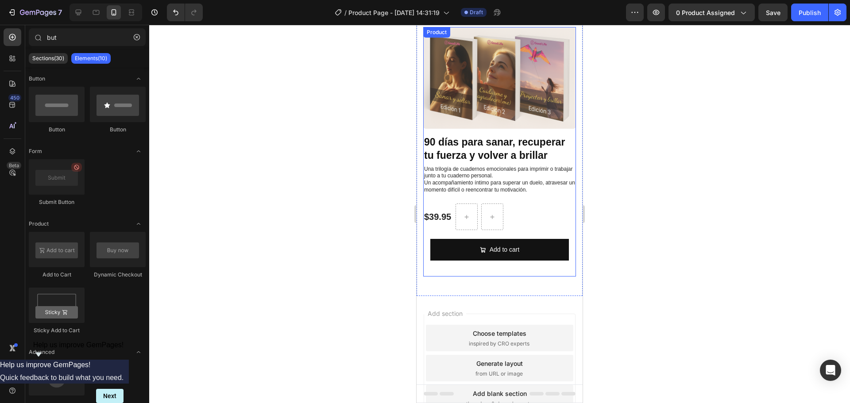
scroll to position [0, 0]
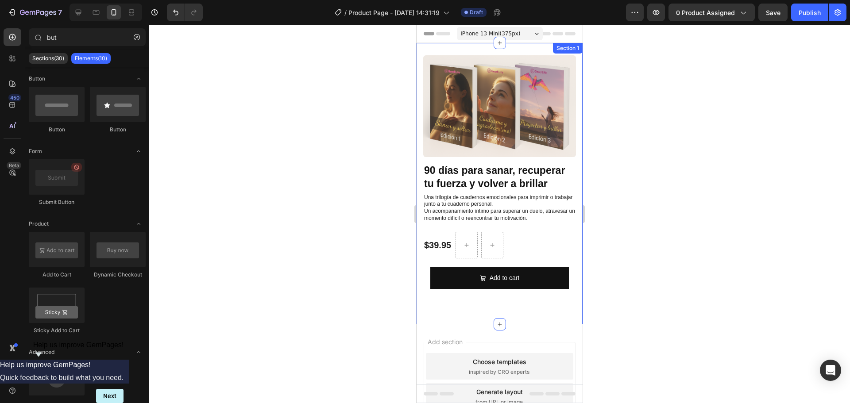
click at [529, 45] on div "Product Images 90 días para sanar, recuperar tu fuerza y volver a brillar Produ…" at bounding box center [500, 184] width 166 height 282
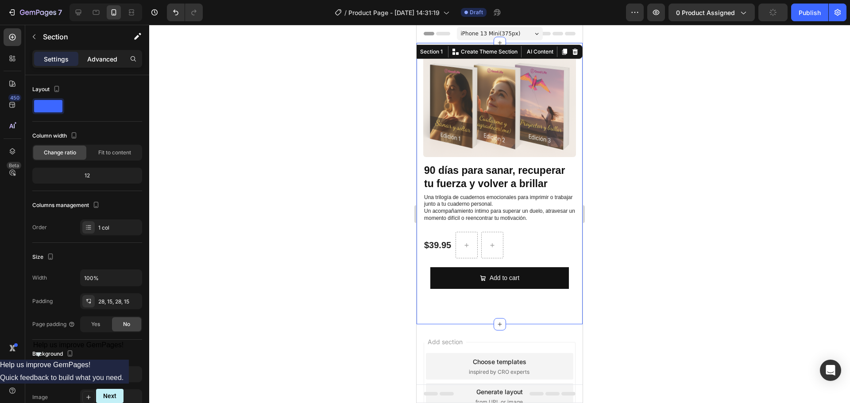
click at [105, 63] on p "Advanced" at bounding box center [102, 58] width 30 height 9
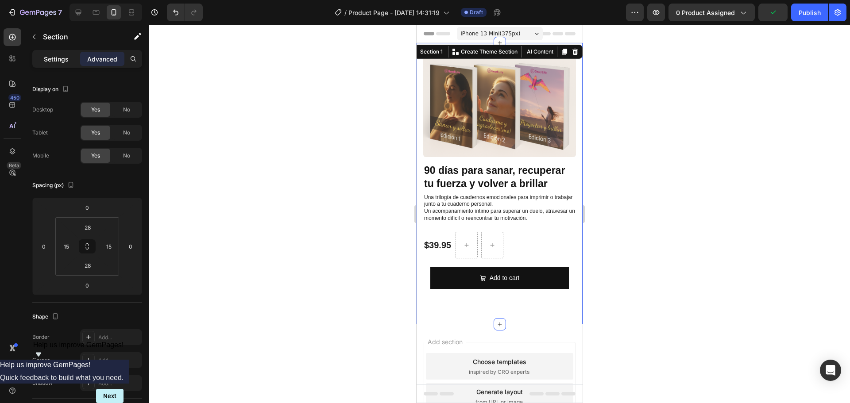
click at [60, 62] on p "Settings" at bounding box center [56, 58] width 25 height 9
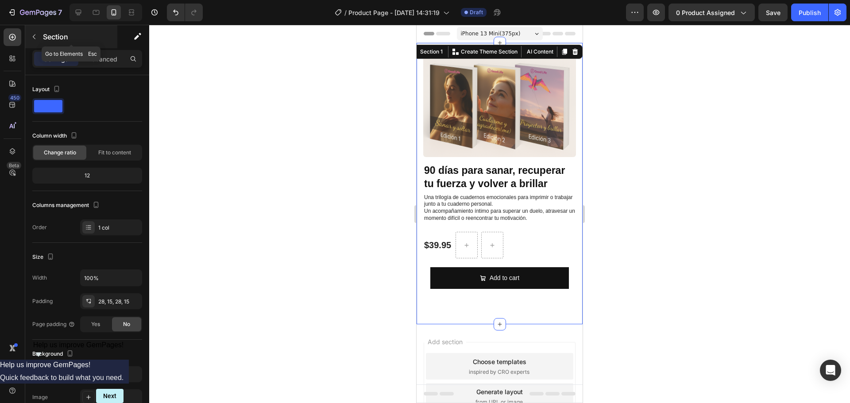
click at [37, 35] on icon "button" at bounding box center [34, 36] width 7 height 7
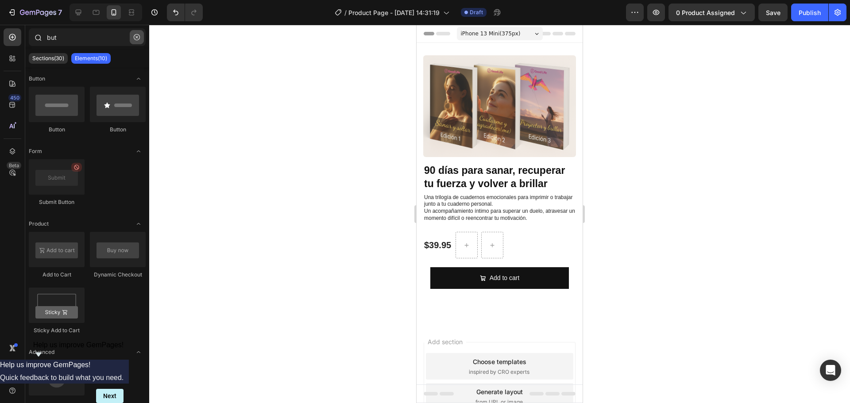
click at [139, 33] on button "button" at bounding box center [137, 37] width 14 height 14
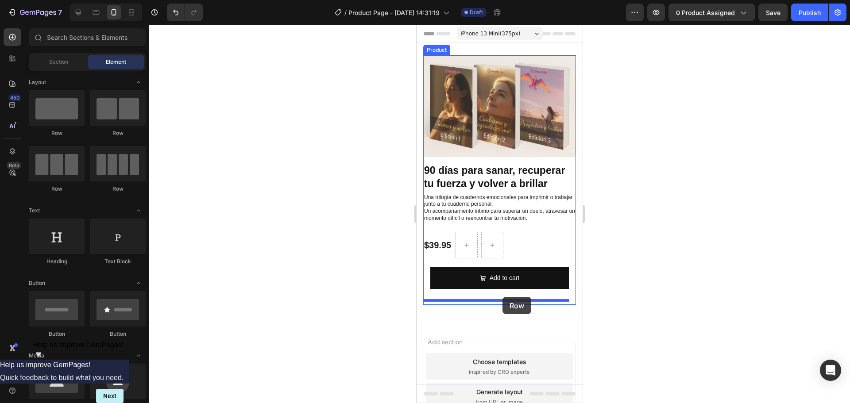
drag, startPoint x: 478, startPoint y: 136, endPoint x: 503, endPoint y: 297, distance: 162.6
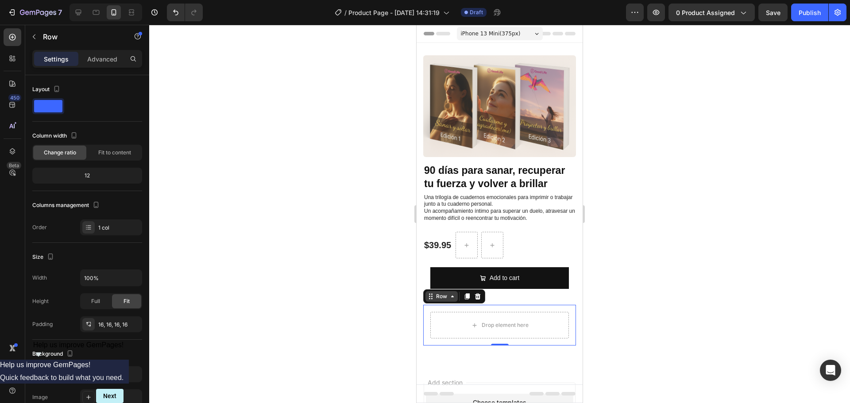
click at [447, 295] on div "Row" at bounding box center [441, 297] width 15 height 8
click at [31, 34] on icon "button" at bounding box center [34, 36] width 7 height 7
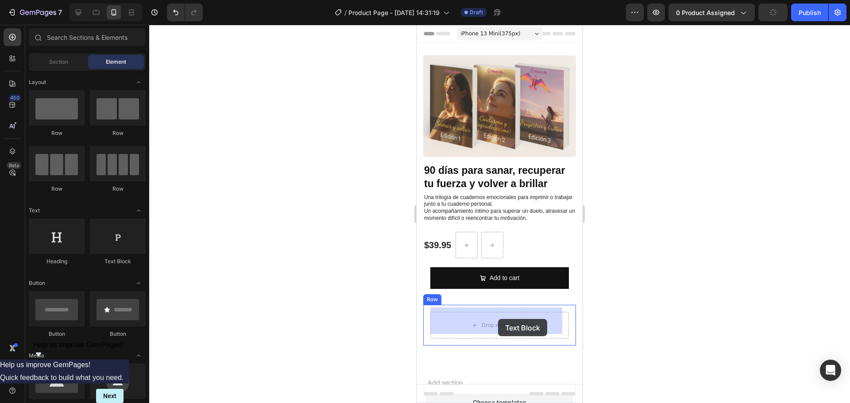
drag, startPoint x: 527, startPoint y: 268, endPoint x: 498, endPoint y: 319, distance: 58.5
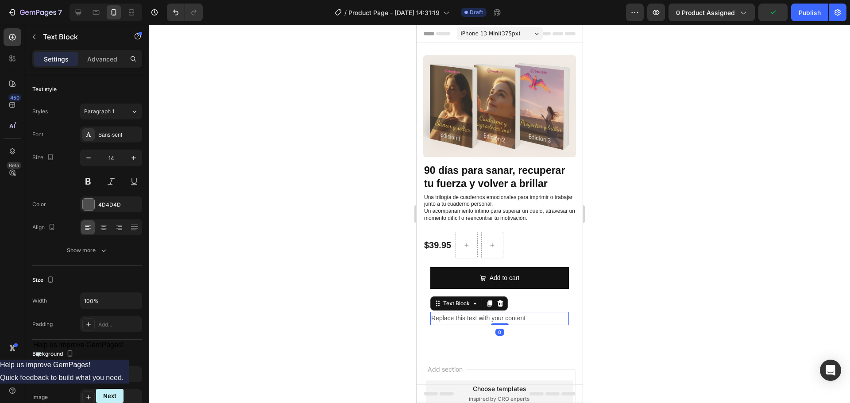
click at [518, 315] on div "Replace this text with your content" at bounding box center [499, 318] width 139 height 13
click at [518, 315] on p "Replace this text with your content" at bounding box center [499, 318] width 137 height 11
click at [519, 313] on p "💔 ¿Te sientes así?" at bounding box center [499, 318] width 137 height 11
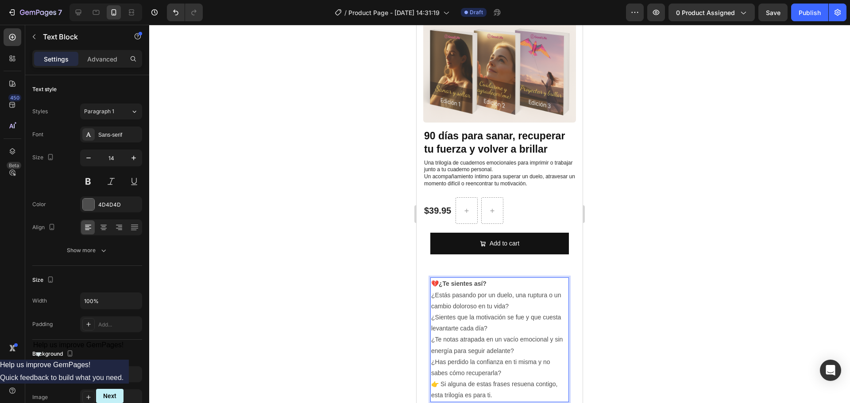
scroll to position [79, 0]
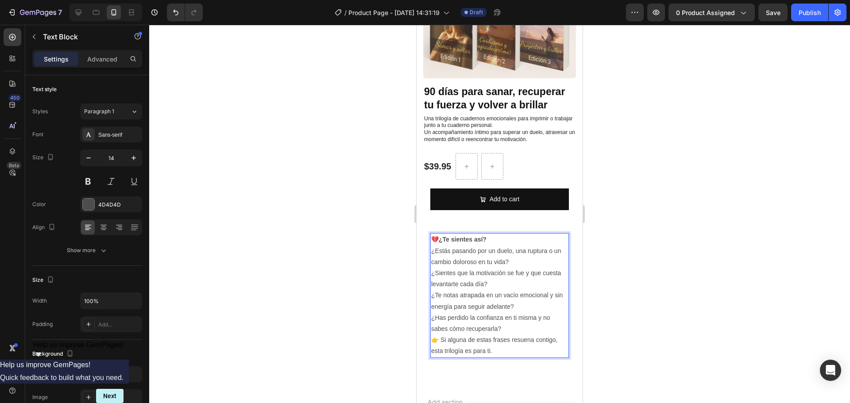
click at [432, 247] on p "¿Estás pasando por un duelo, una ruptura o un cambio doloroso en tu vida?" at bounding box center [499, 257] width 137 height 22
click at [484, 302] on p "¿Te notas atrapada en un vacío emocional y sin energía para seguir adelante?" at bounding box center [499, 301] width 137 height 22
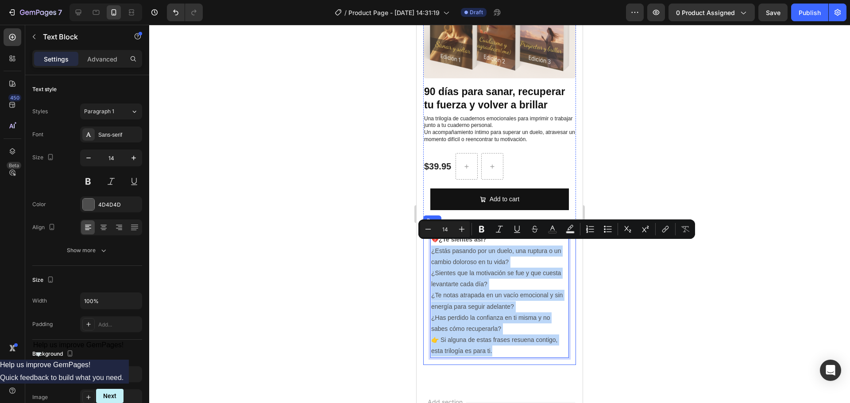
drag, startPoint x: 502, startPoint y: 349, endPoint x: 429, endPoint y: 250, distance: 122.8
click at [429, 250] on div "💔 ¿Te sientes así? ¿Estás pasando por un duelo, una ruptura o un cambio doloros…" at bounding box center [499, 295] width 153 height 139
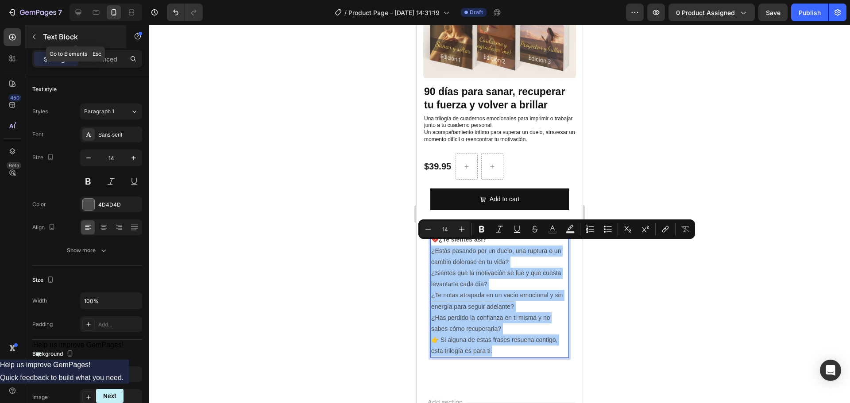
click at [32, 31] on button "button" at bounding box center [34, 37] width 14 height 14
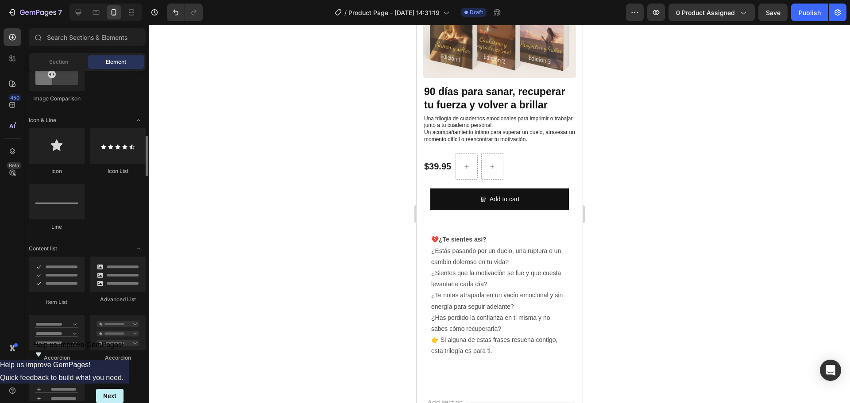
scroll to position [576, 0]
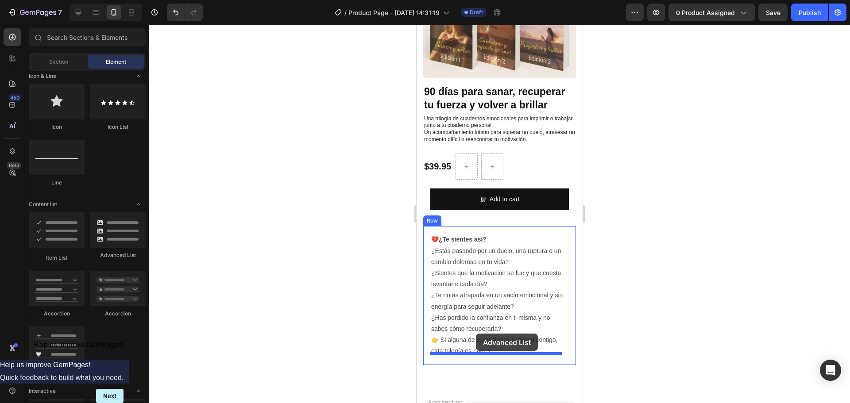
drag, startPoint x: 523, startPoint y: 256, endPoint x: 476, endPoint y: 334, distance: 91.6
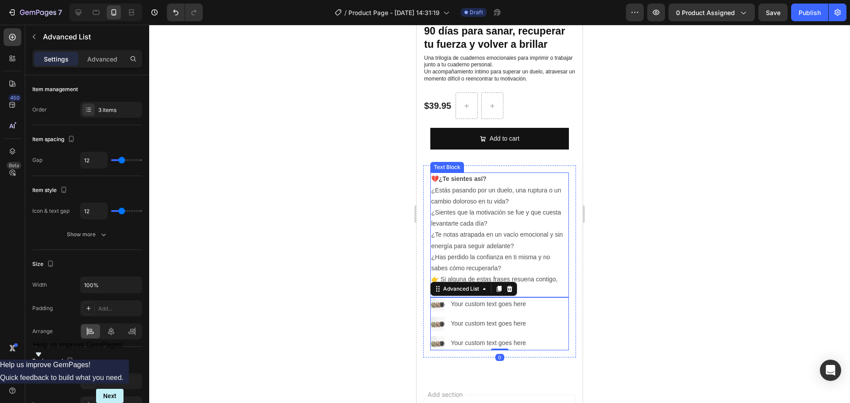
scroll to position [167, 0]
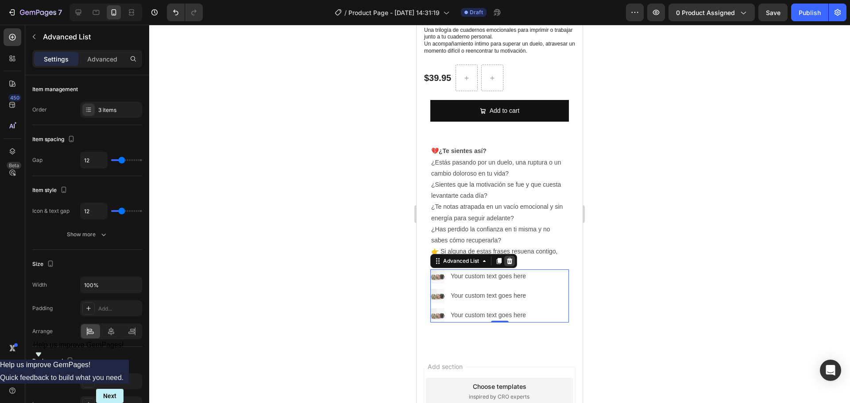
click at [511, 258] on icon at bounding box center [509, 261] width 7 height 7
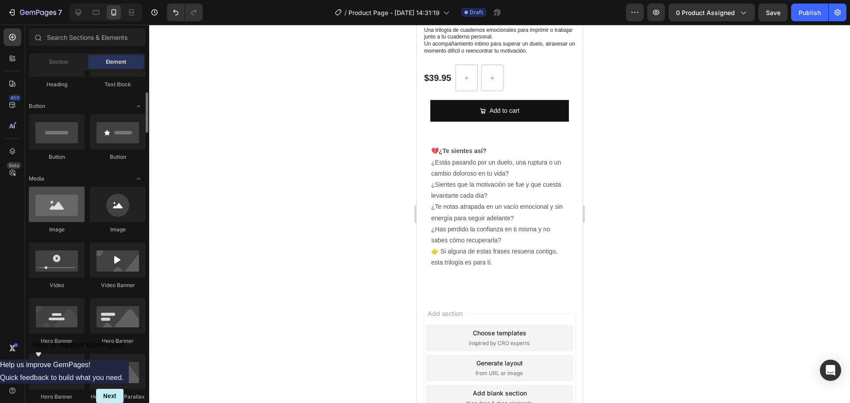
scroll to position [221, 0]
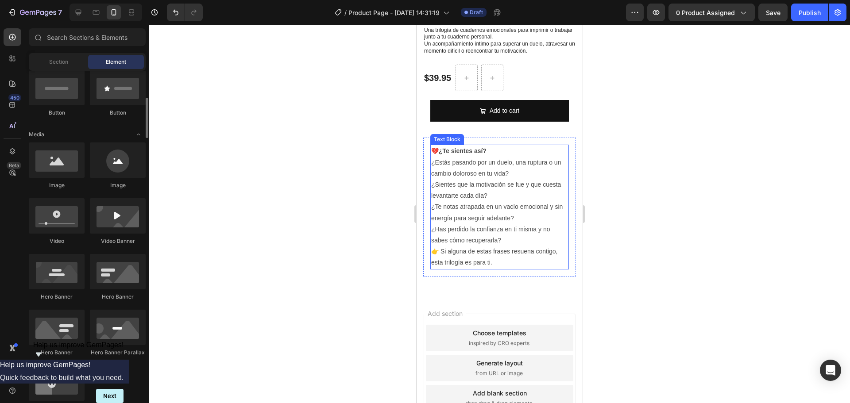
click at [479, 194] on p "¿Sientes que la motivación se fue y que cuesta levantarte cada día?" at bounding box center [499, 190] width 137 height 22
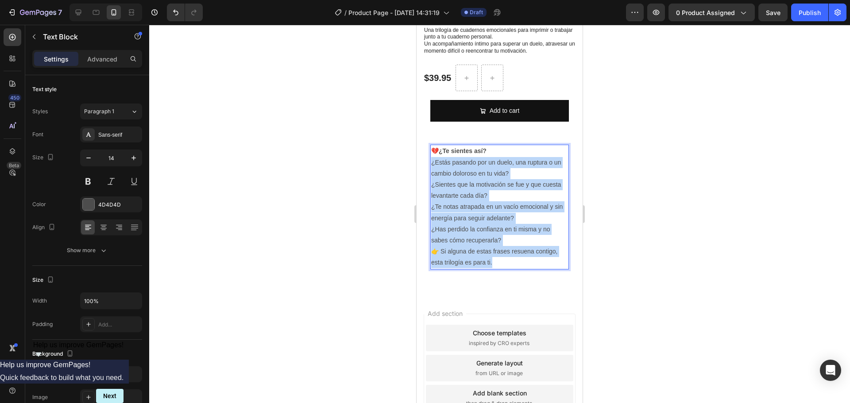
drag, startPoint x: 503, startPoint y: 259, endPoint x: 431, endPoint y: 163, distance: 120.3
click at [431, 163] on div "💔 ¿Te sientes así? ¿Estás pasando por un duelo, una ruptura o un cambio doloros…" at bounding box center [499, 207] width 139 height 124
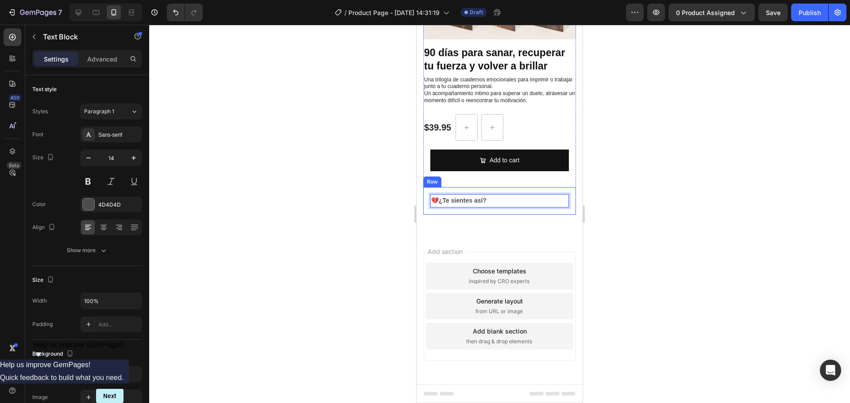
scroll to position [113, 0]
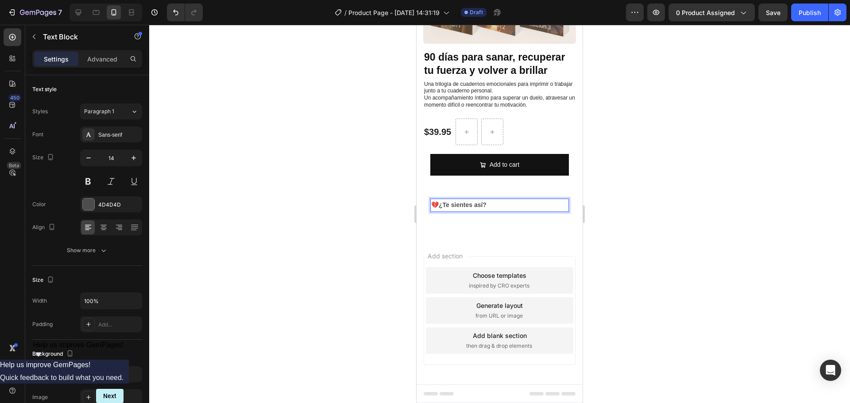
click at [640, 195] on div at bounding box center [499, 214] width 701 height 379
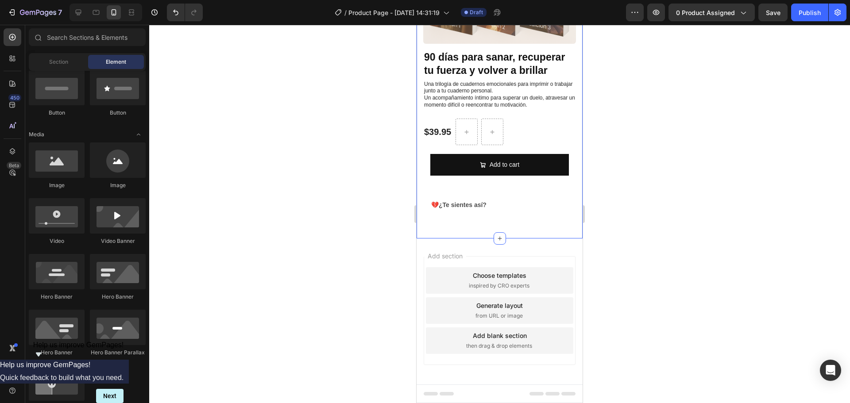
click at [555, 219] on div "Product Images 90 días para sanar, recuperar tu fuerza y volver a brillar Produ…" at bounding box center [499, 84] width 153 height 284
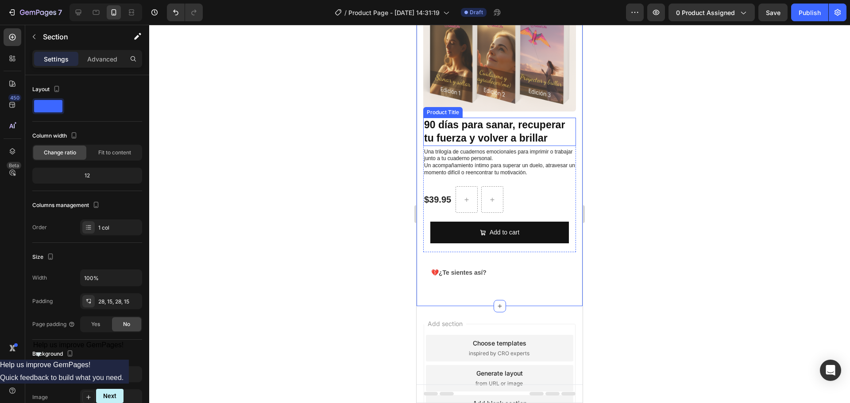
scroll to position [89, 0]
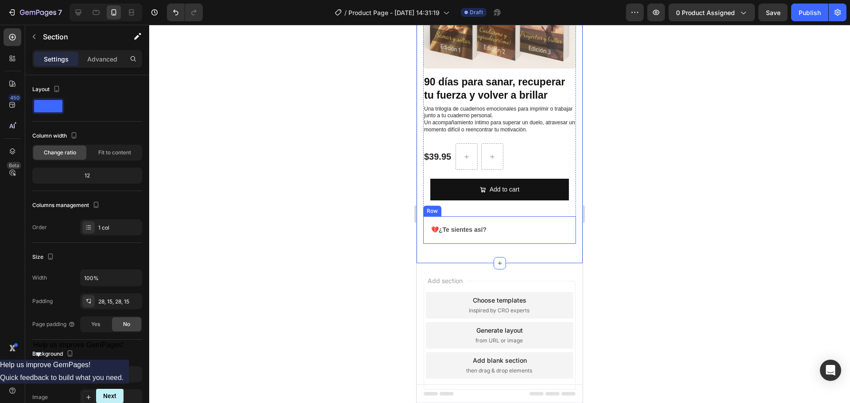
click at [521, 234] on div "💔 ¿Te sientes así? Text Block Row" at bounding box center [499, 230] width 153 height 27
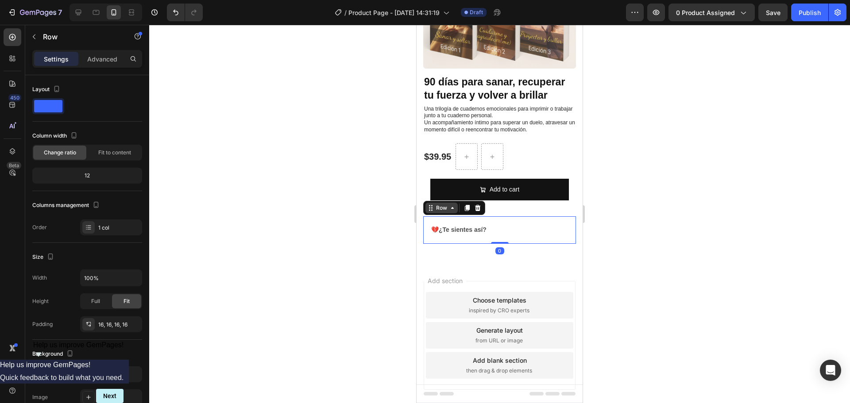
click at [439, 205] on div "Row" at bounding box center [441, 208] width 15 height 8
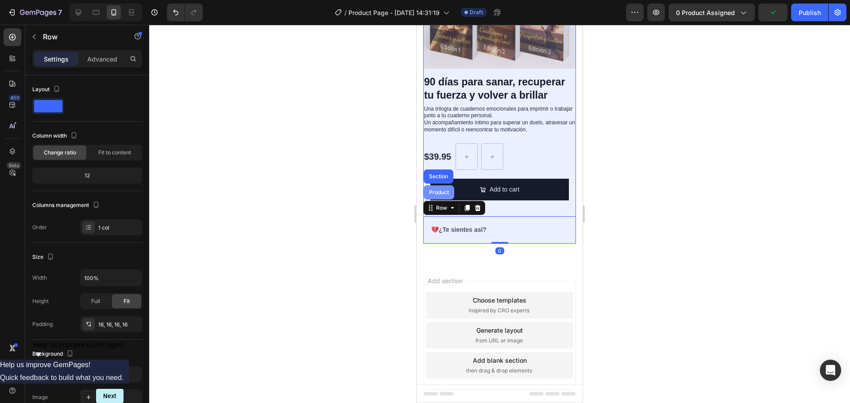
click at [434, 186] on div "Product" at bounding box center [439, 193] width 31 height 14
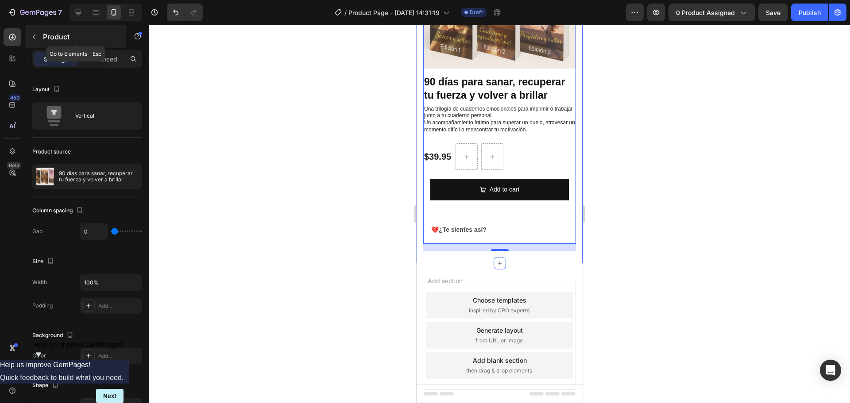
click at [35, 38] on icon "button" at bounding box center [34, 37] width 3 height 5
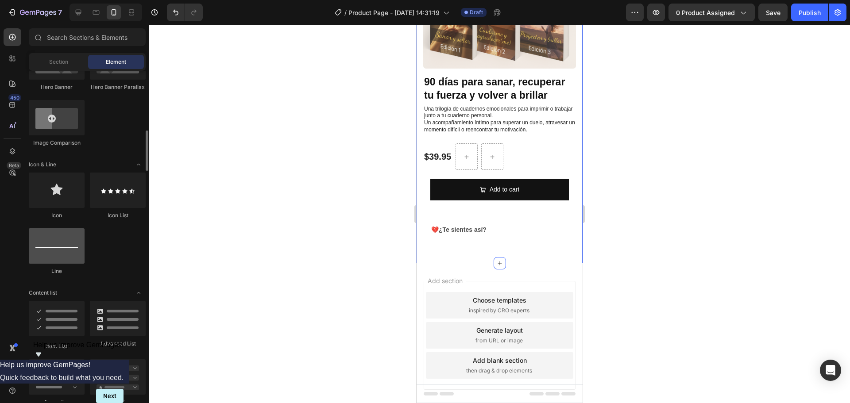
scroll to position [531, 0]
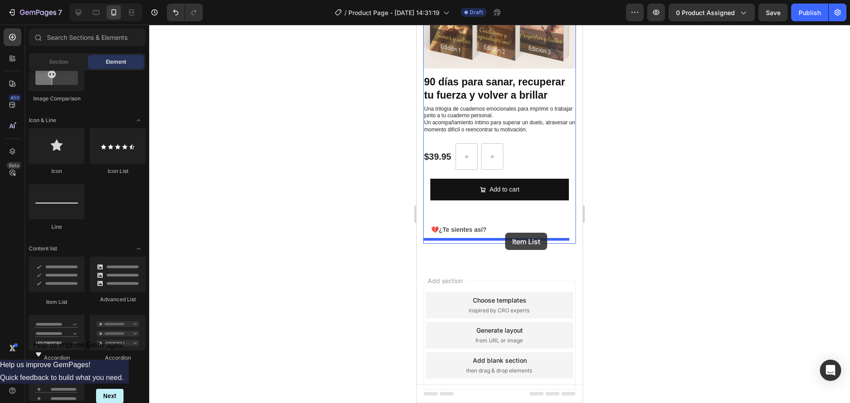
drag, startPoint x: 474, startPoint y: 302, endPoint x: 505, endPoint y: 233, distance: 75.5
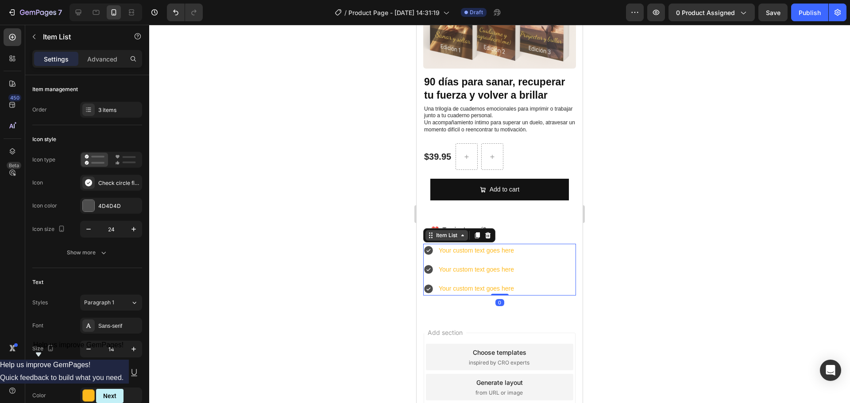
click at [444, 232] on div "Item List" at bounding box center [446, 236] width 25 height 8
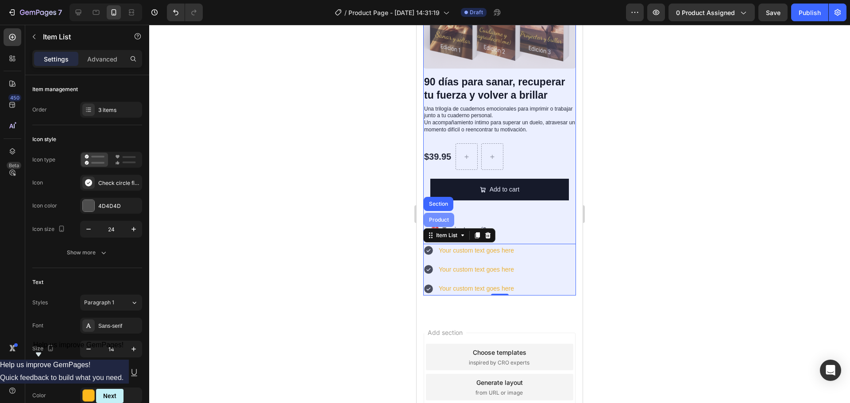
click at [442, 220] on div "Product" at bounding box center [439, 220] width 31 height 14
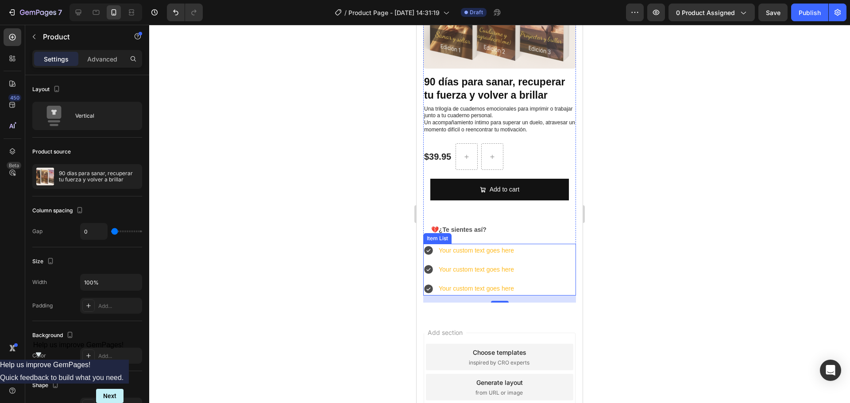
click at [484, 248] on div "Your custom text goes here" at bounding box center [477, 251] width 78 height 14
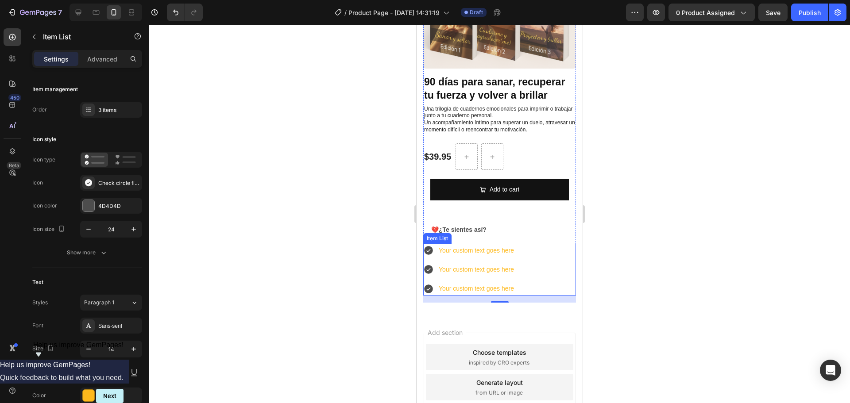
click at [484, 248] on div "Your custom text goes here" at bounding box center [477, 251] width 78 height 14
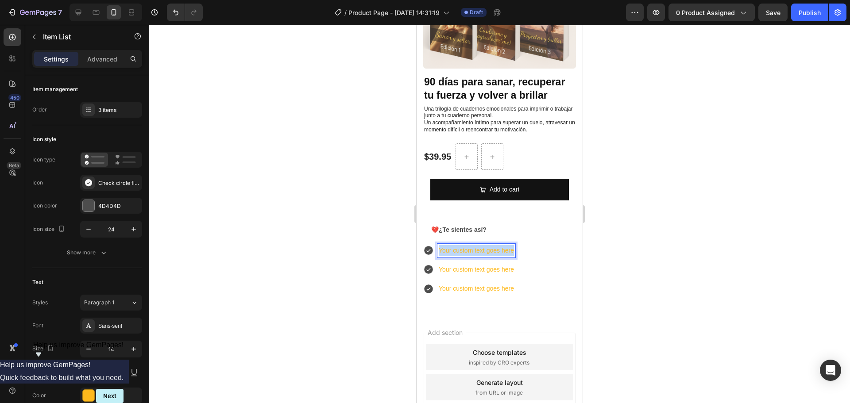
click at [484, 248] on p "Your custom text goes here" at bounding box center [476, 250] width 75 height 11
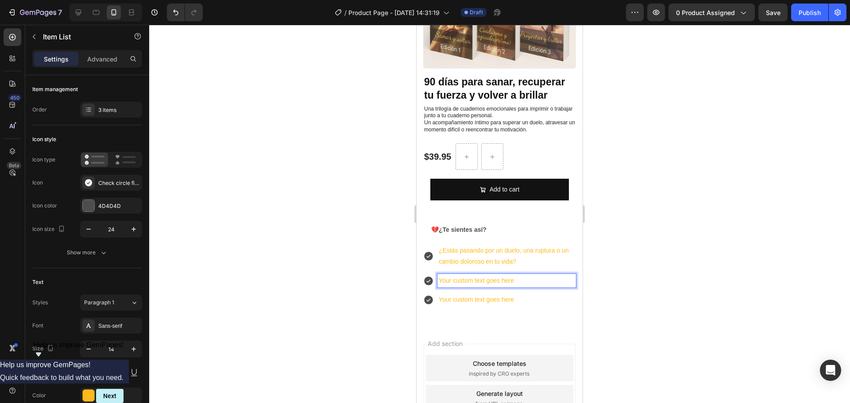
click at [480, 279] on p "Your custom text goes here" at bounding box center [507, 280] width 136 height 11
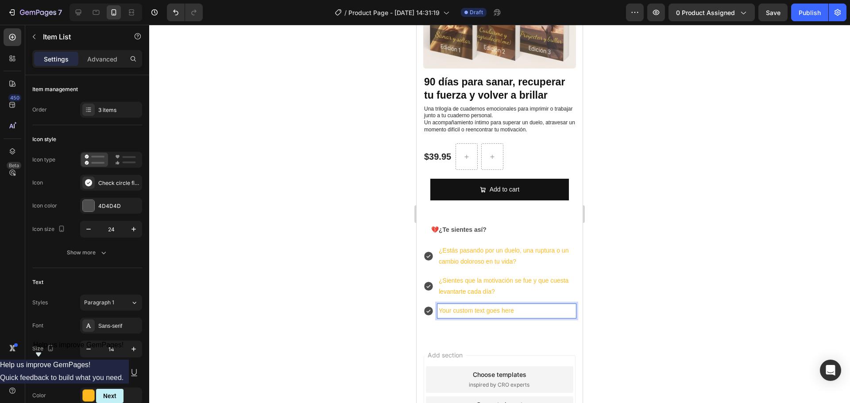
click at [476, 306] on p "Your custom text goes here" at bounding box center [507, 311] width 136 height 11
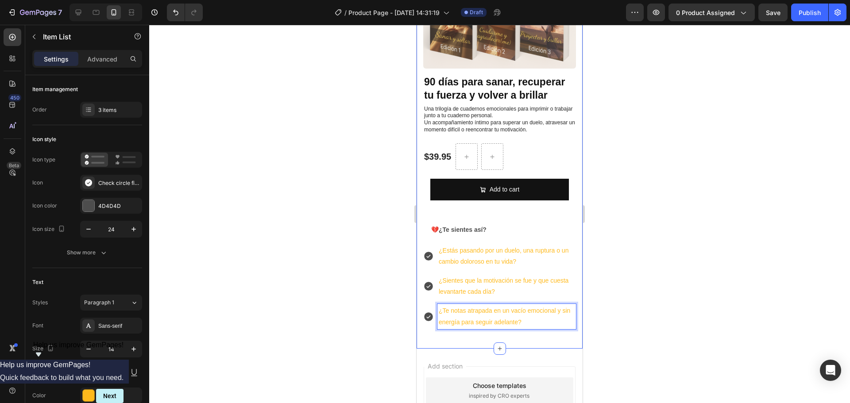
click at [672, 305] on div at bounding box center [499, 214] width 701 height 379
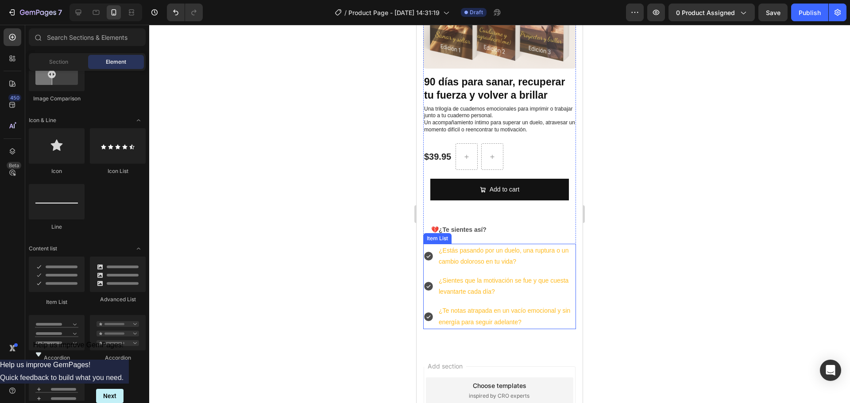
click at [556, 321] on p "¿Te notas atrapada en un vacío emocional y sin energía para seguir adelante?" at bounding box center [507, 317] width 136 height 22
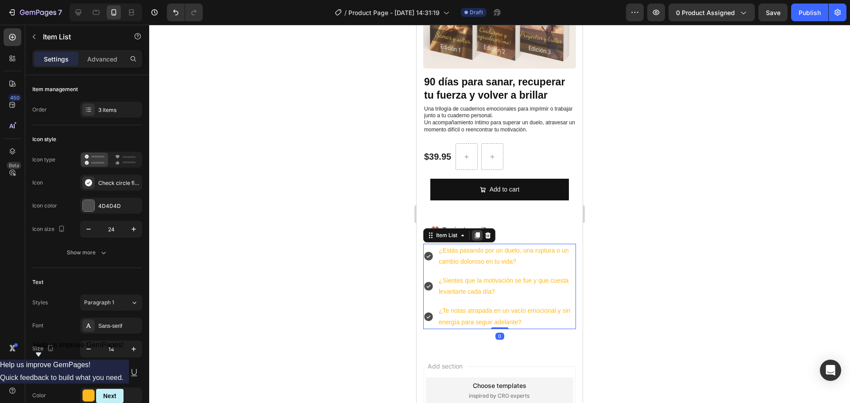
click at [477, 232] on icon at bounding box center [477, 235] width 5 height 6
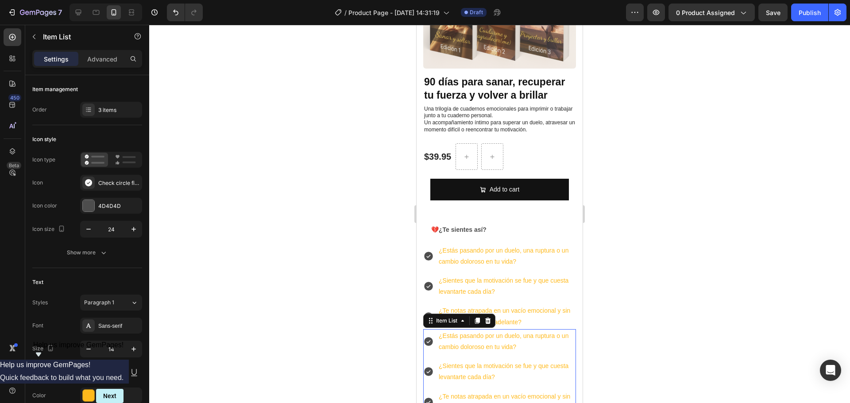
click at [489, 331] on p "¿Estás pasando por un duelo, una ruptura o un cambio doloroso en tu vida?" at bounding box center [507, 342] width 136 height 22
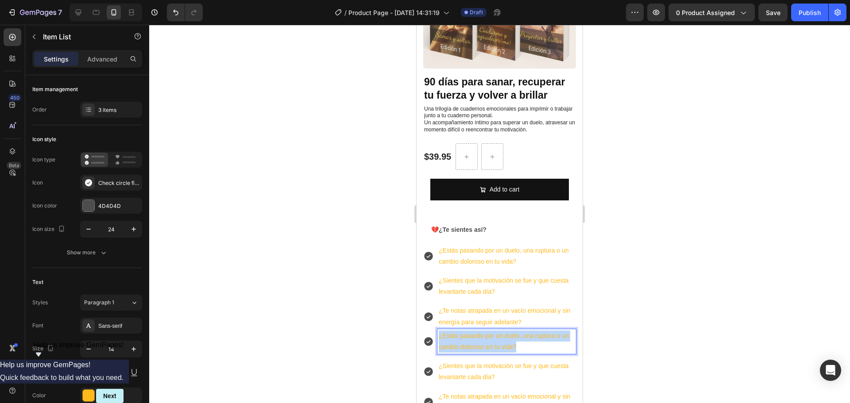
click at [489, 331] on p "¿Estás pasando por un duelo, una ruptura o un cambio doloroso en tu vida?" at bounding box center [507, 342] width 136 height 22
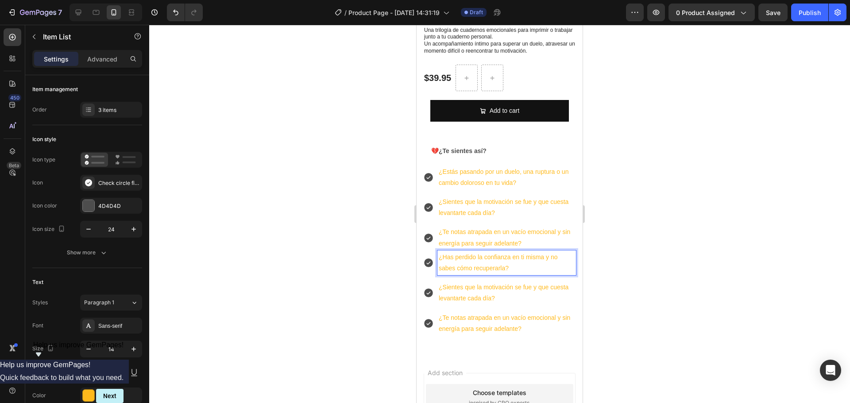
scroll to position [177, 0]
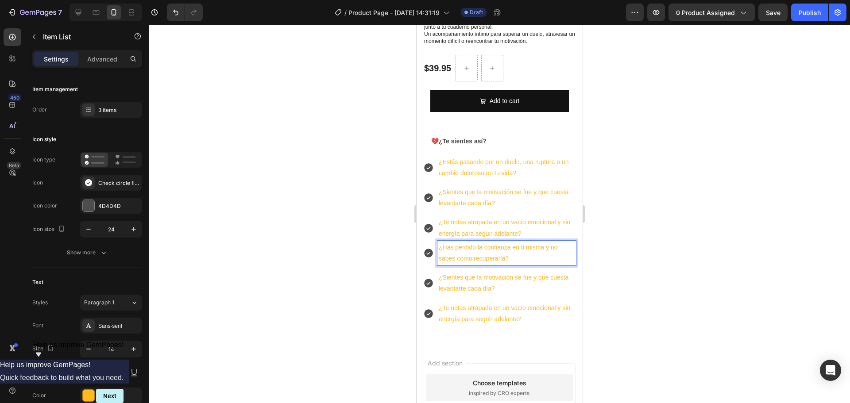
click at [479, 282] on p "¿Sientes que la motivación se fue y que cuesta levantarte cada día?" at bounding box center [507, 283] width 136 height 22
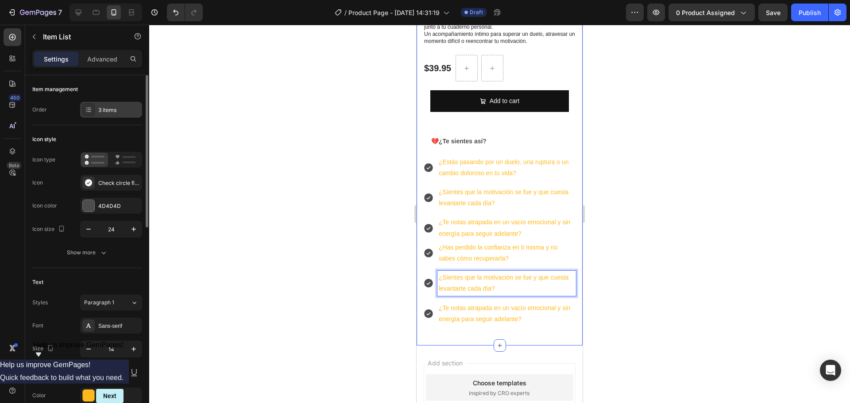
click at [102, 115] on div "3 items" at bounding box center [111, 110] width 62 height 16
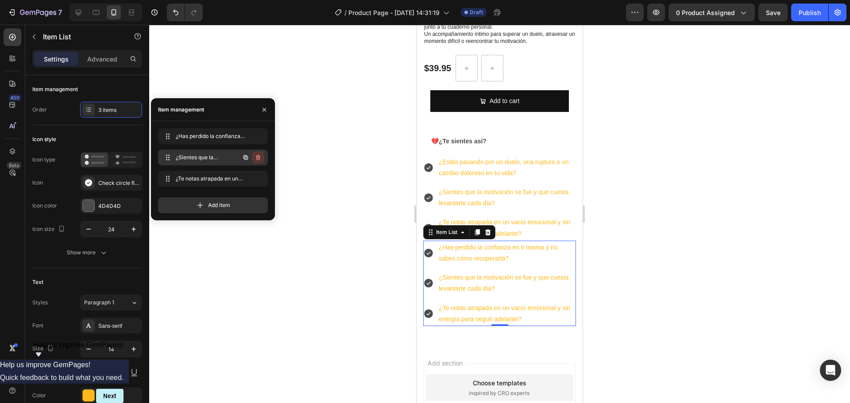
click at [260, 159] on icon "button" at bounding box center [258, 157] width 7 height 7
click at [260, 159] on button "Delete" at bounding box center [252, 157] width 24 height 12
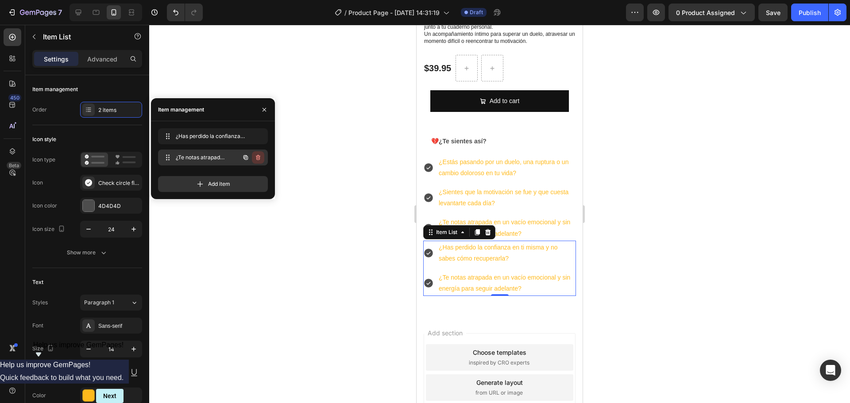
click at [258, 160] on icon "button" at bounding box center [258, 157] width 4 height 5
click at [258, 160] on div "Delete" at bounding box center [252, 158] width 16 height 8
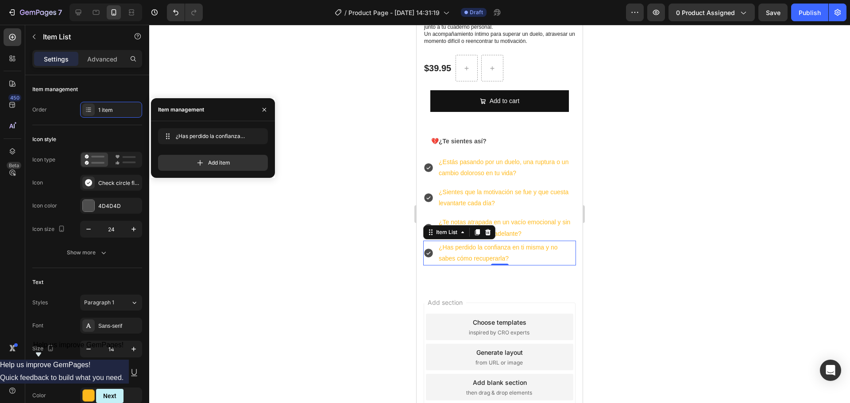
click at [707, 207] on div at bounding box center [499, 214] width 701 height 379
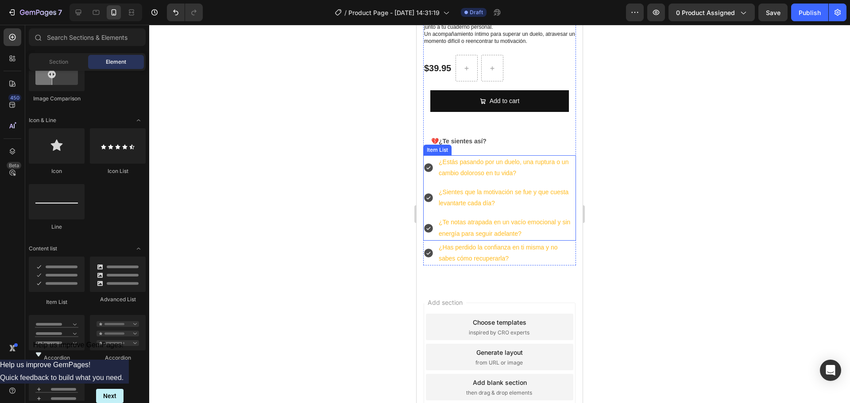
click at [469, 166] on p "¿Estás pasando por un duelo, una ruptura o un cambio doloroso en tu vida?" at bounding box center [507, 168] width 136 height 22
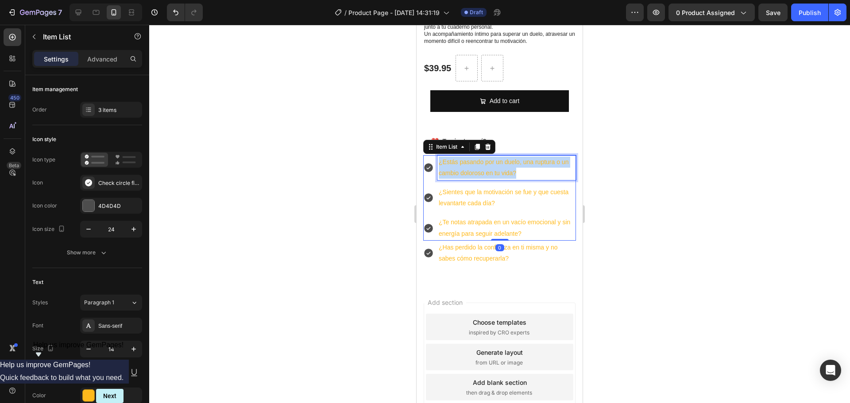
click at [469, 166] on p "¿Estás pasando por un duelo, una ruptura o un cambio doloroso en tu vida?" at bounding box center [507, 168] width 136 height 22
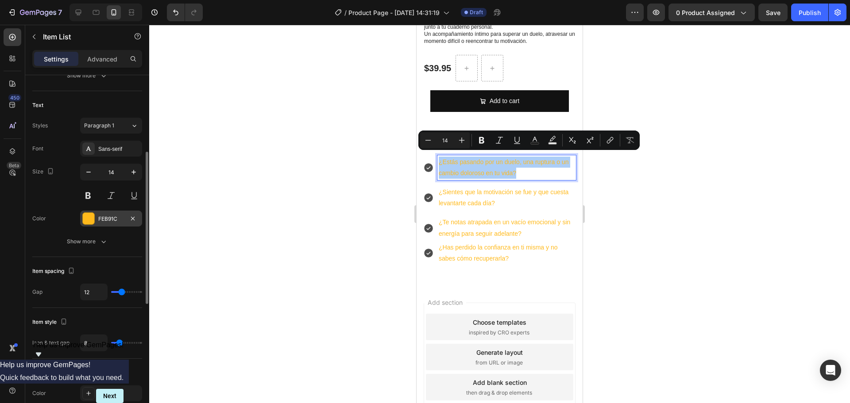
click at [94, 221] on div at bounding box center [88, 219] width 12 height 12
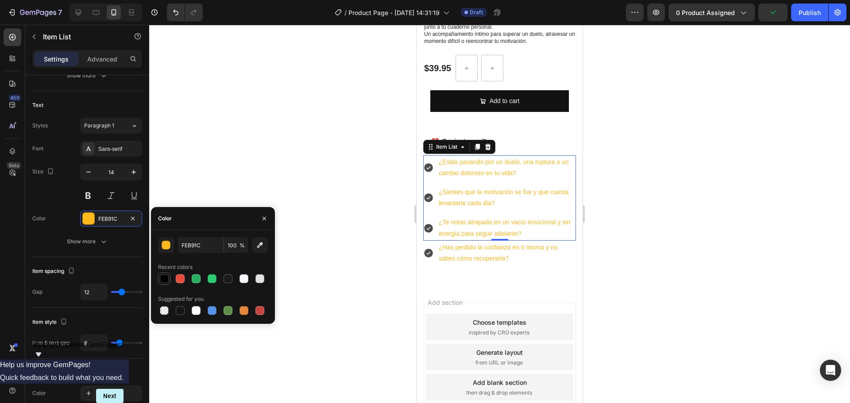
click at [167, 279] on div at bounding box center [164, 279] width 9 height 9
type input "000000"
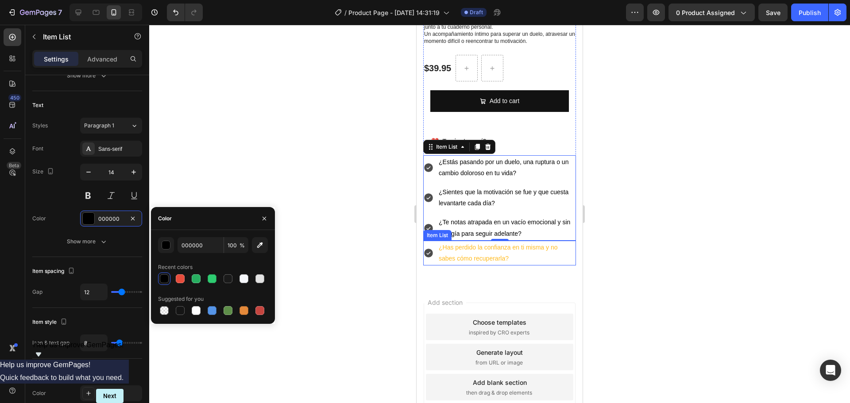
click at [476, 255] on p "¿Has perdido la confianza en ti misma y no sabes cómo recuperarla?" at bounding box center [507, 253] width 136 height 22
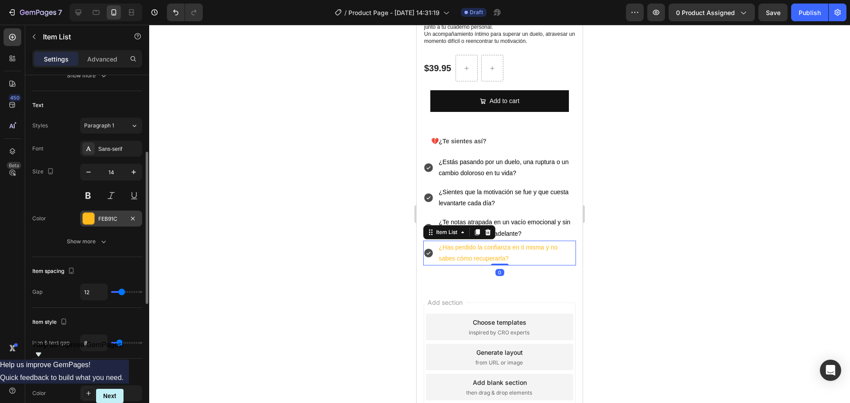
click at [91, 221] on div at bounding box center [89, 219] width 12 height 12
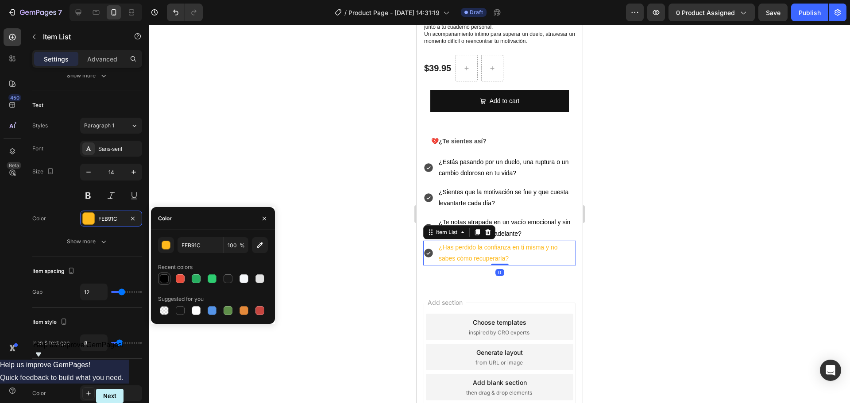
click at [163, 278] on div at bounding box center [164, 279] width 9 height 9
type input "000000"
click at [675, 236] on div at bounding box center [499, 214] width 701 height 379
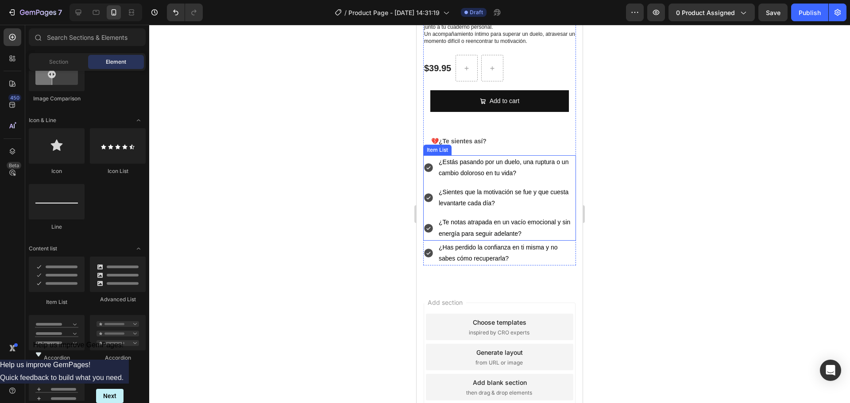
click at [453, 165] on p "¿Estás pasando por un duelo, una ruptura o un cambio doloroso en tu vida?" at bounding box center [507, 168] width 136 height 22
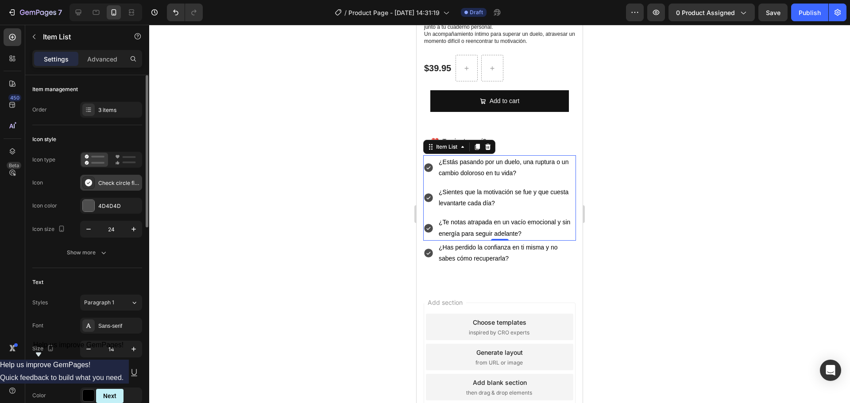
click at [93, 183] on div at bounding box center [88, 183] width 12 height 12
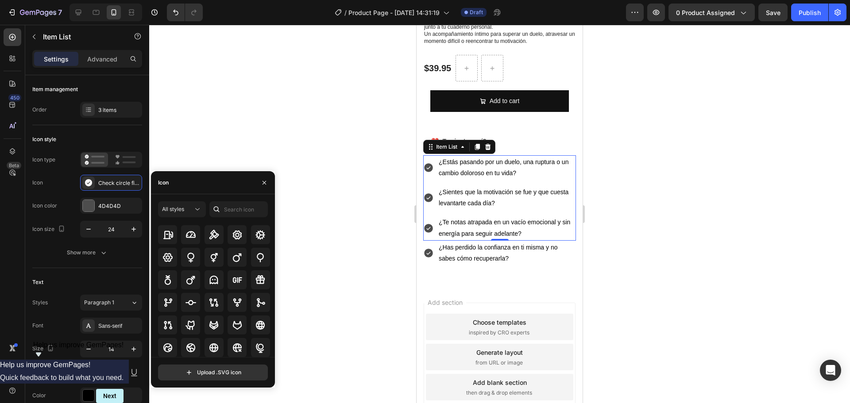
scroll to position [2617, 0]
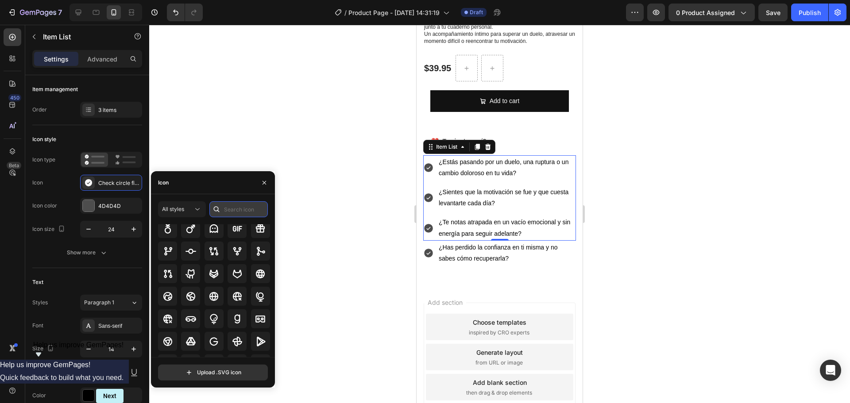
click at [237, 206] on input "text" at bounding box center [238, 209] width 58 height 16
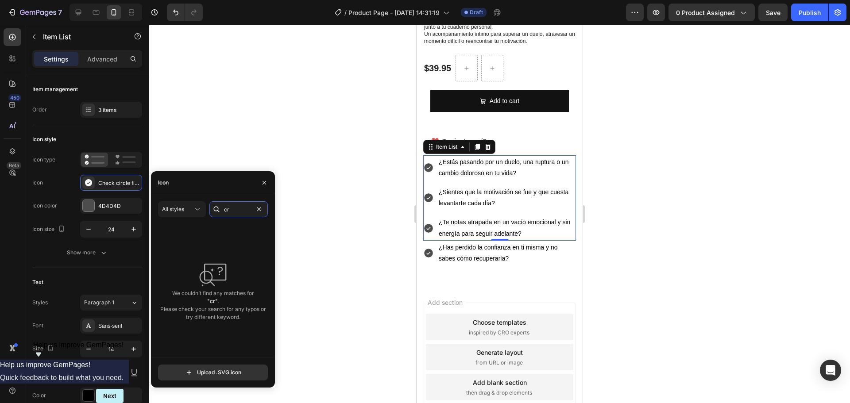
type input "c"
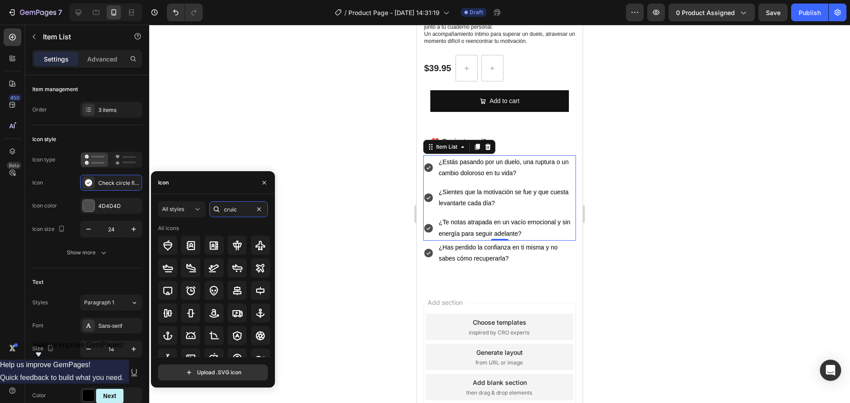
type input "[PERSON_NAME]"
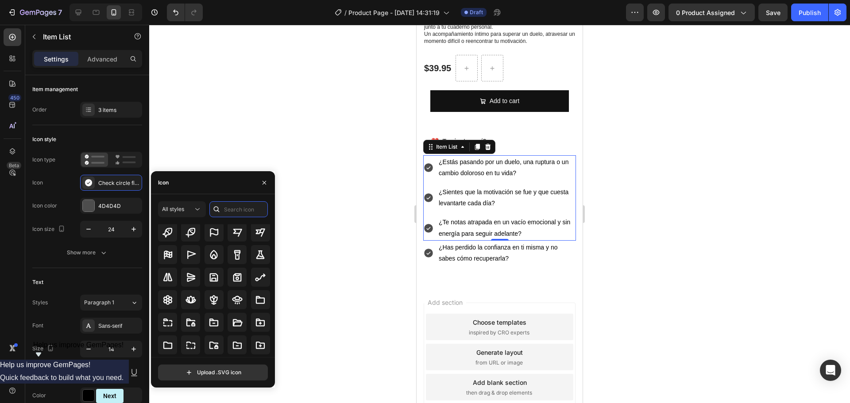
scroll to position [2420, 0]
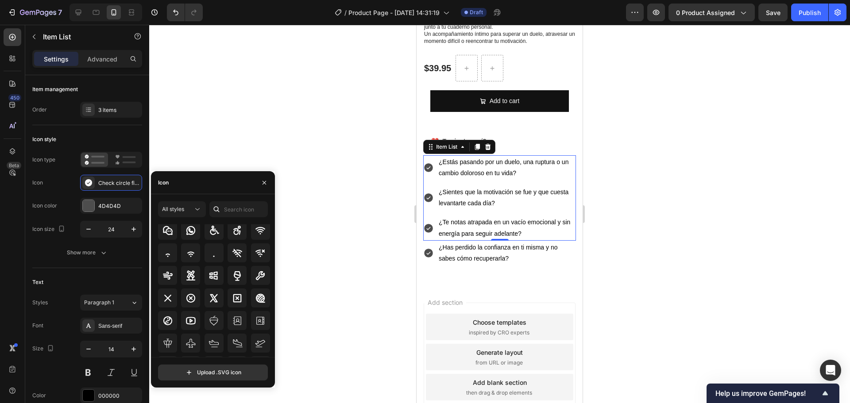
scroll to position [5708, 0]
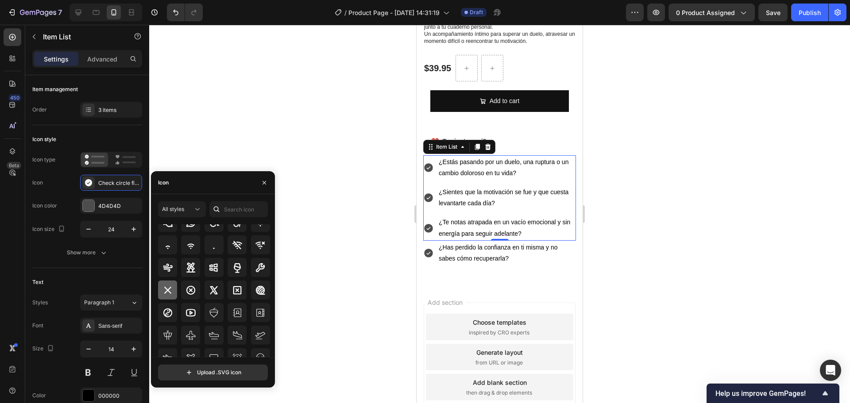
click at [164, 290] on icon at bounding box center [168, 290] width 11 height 11
click at [427, 249] on icon at bounding box center [428, 253] width 9 height 9
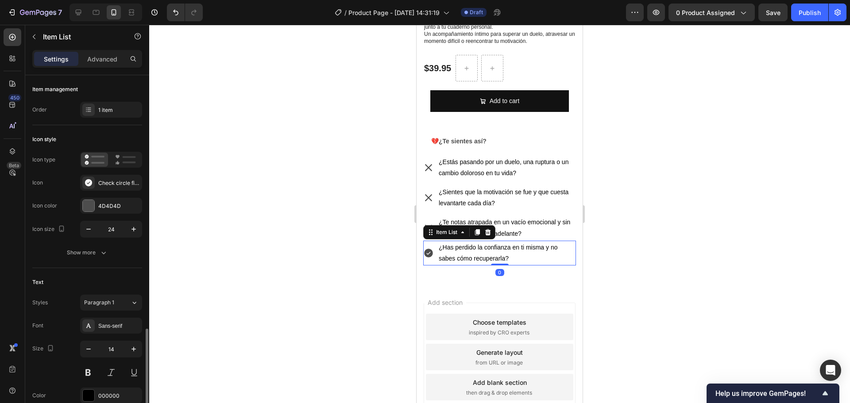
scroll to position [177, 0]
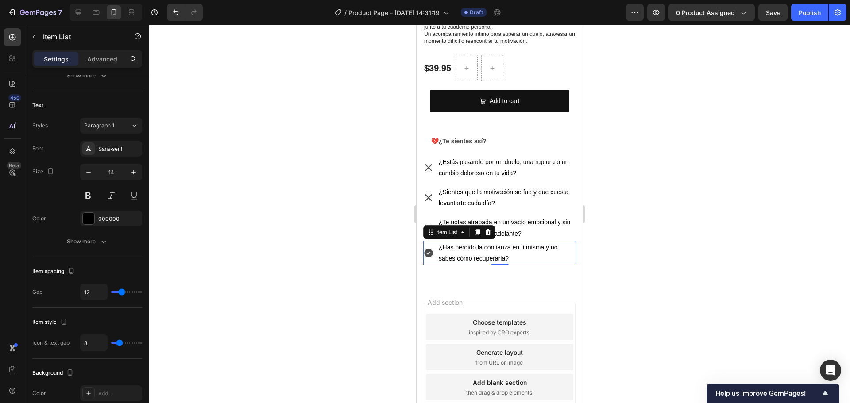
click at [426, 251] on icon at bounding box center [428, 253] width 9 height 9
click at [433, 250] on icon at bounding box center [428, 253] width 11 height 11
click at [427, 249] on icon at bounding box center [428, 253] width 9 height 9
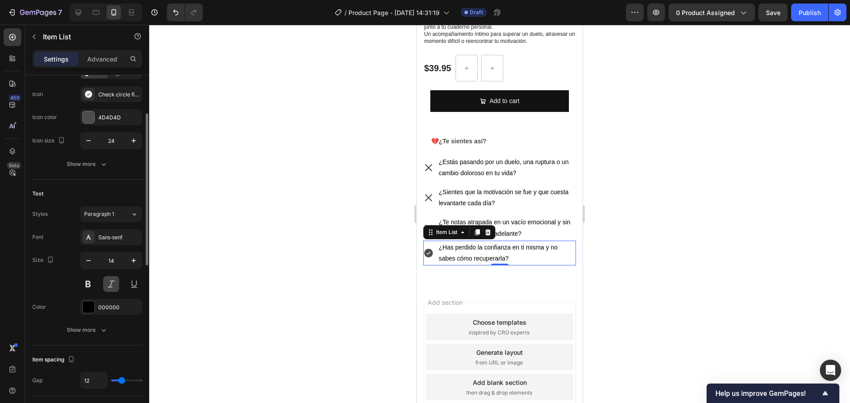
scroll to position [0, 0]
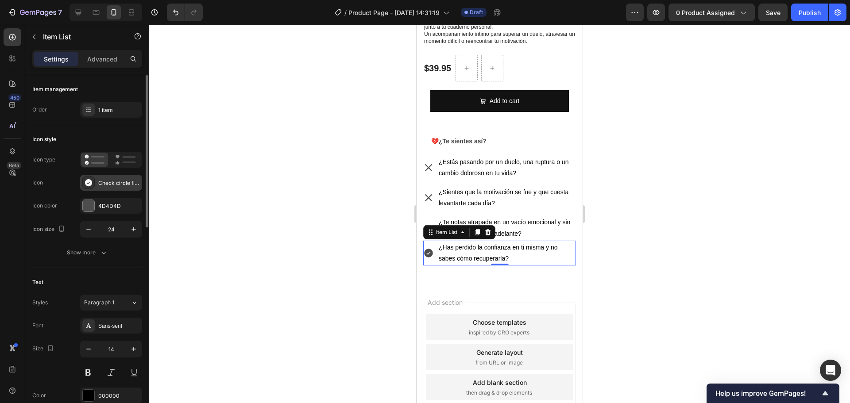
click at [86, 186] on icon at bounding box center [88, 182] width 9 height 9
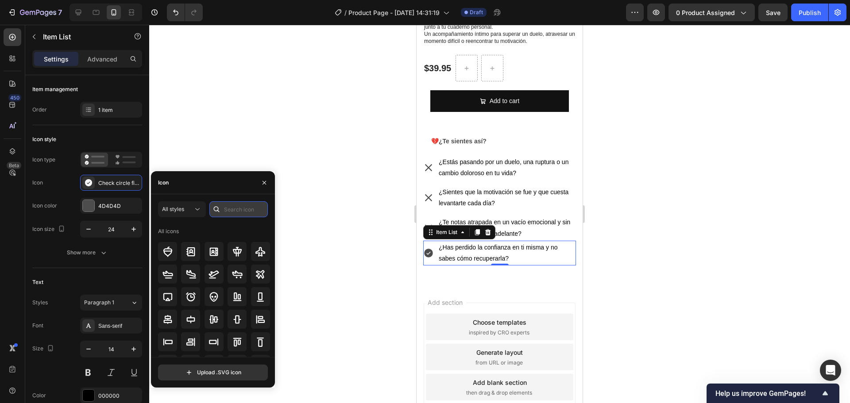
click at [236, 208] on input "text" at bounding box center [238, 209] width 58 height 16
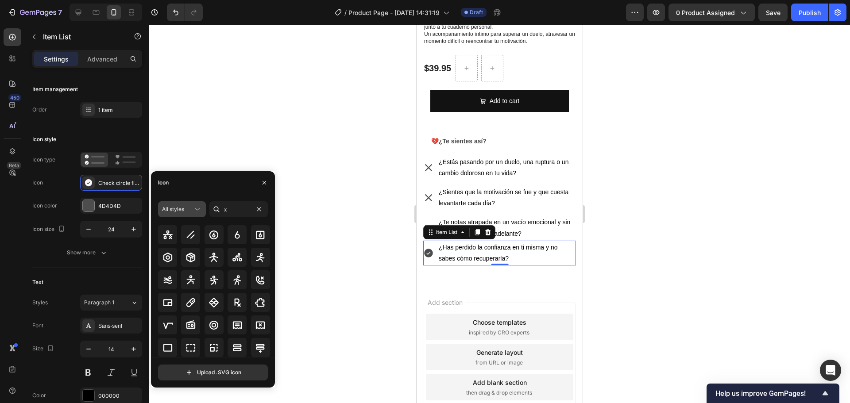
type input "x"
click at [191, 208] on div "All styles" at bounding box center [177, 209] width 31 height 8
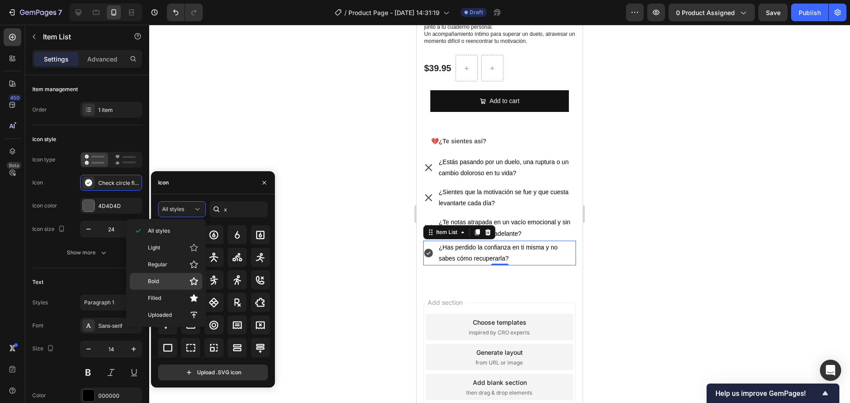
click at [160, 282] on p "Bold" at bounding box center [173, 281] width 50 height 9
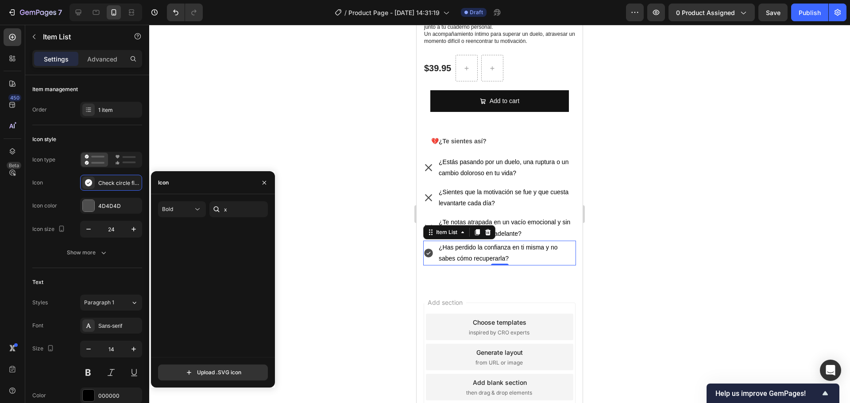
scroll to position [0, 0]
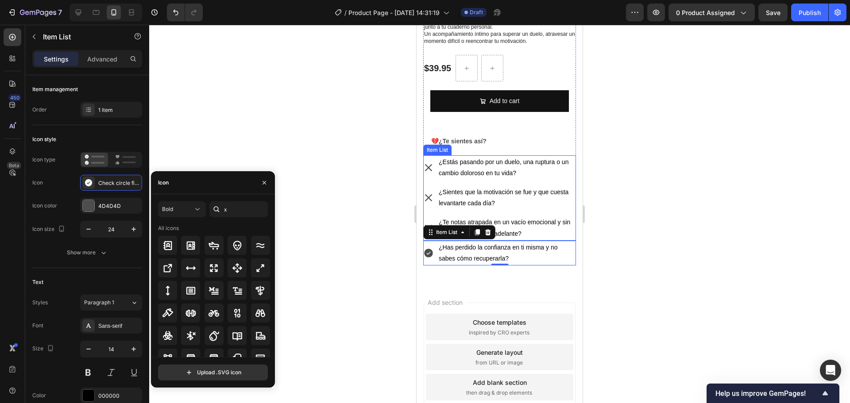
click at [430, 193] on icon at bounding box center [428, 198] width 11 height 11
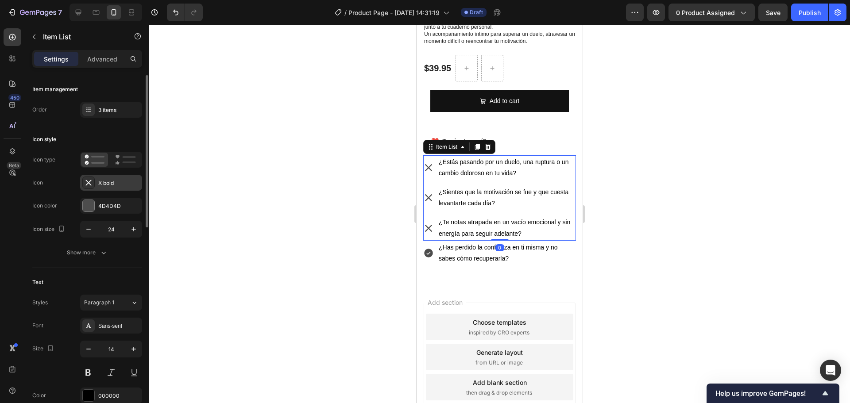
click at [112, 185] on div "X bold" at bounding box center [119, 183] width 42 height 8
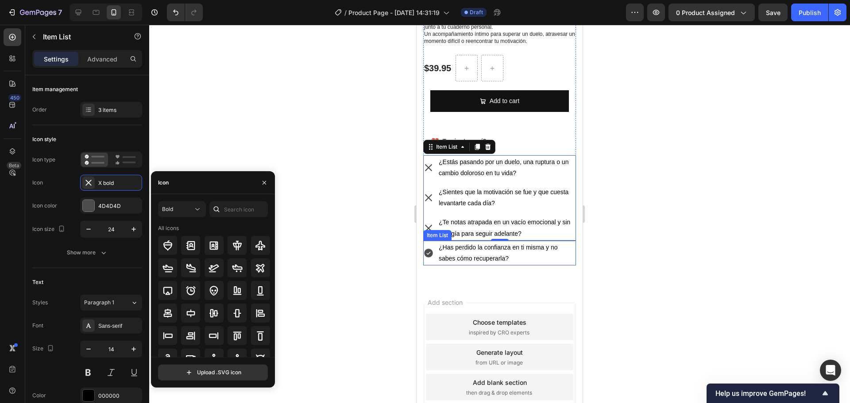
click at [432, 249] on icon at bounding box center [428, 253] width 9 height 9
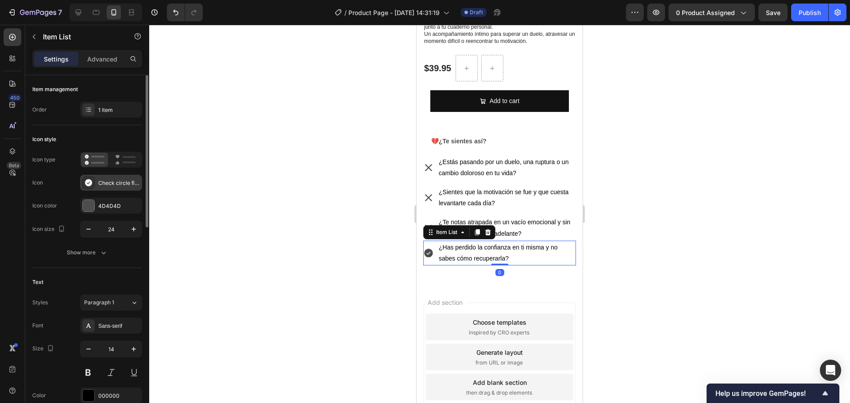
click at [93, 181] on div at bounding box center [88, 183] width 12 height 12
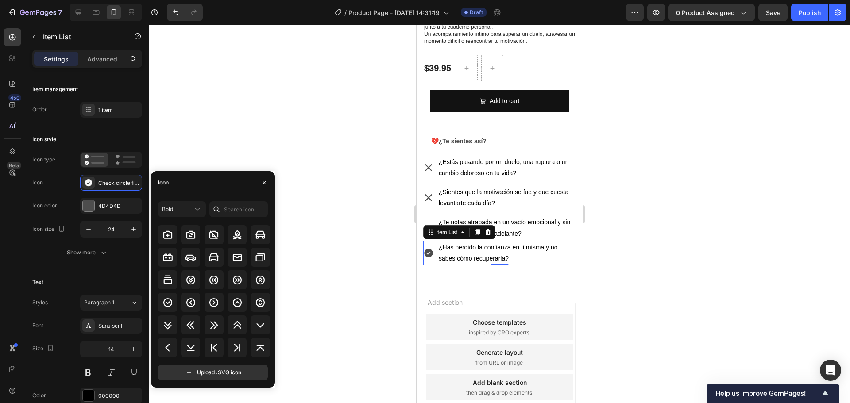
scroll to position [1182, 0]
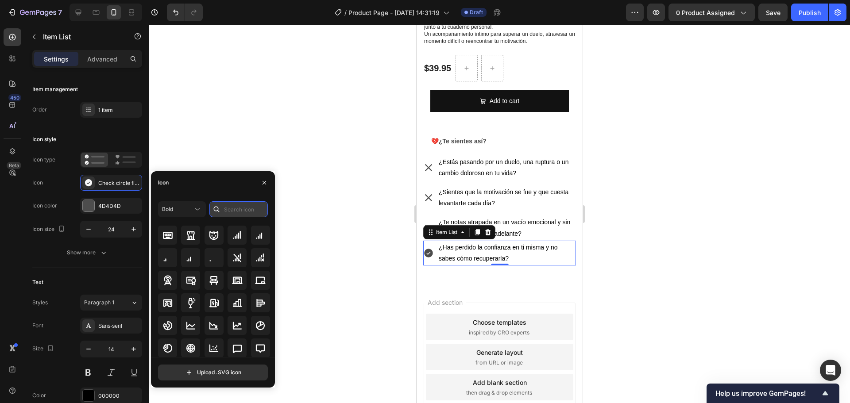
click at [239, 208] on input "text" at bounding box center [238, 209] width 58 height 16
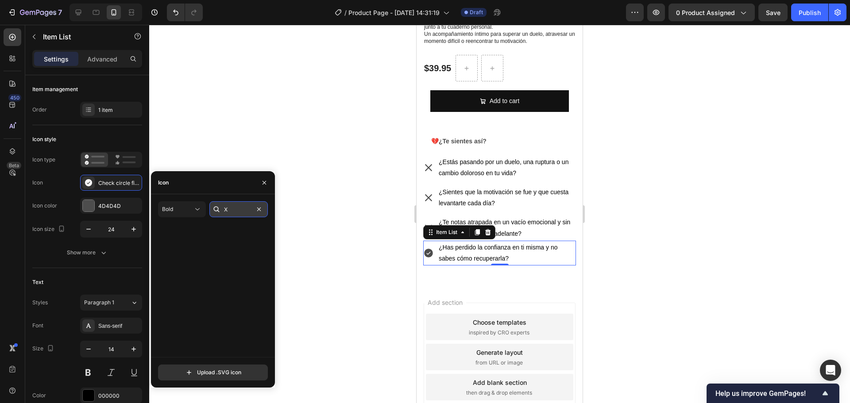
scroll to position [0, 0]
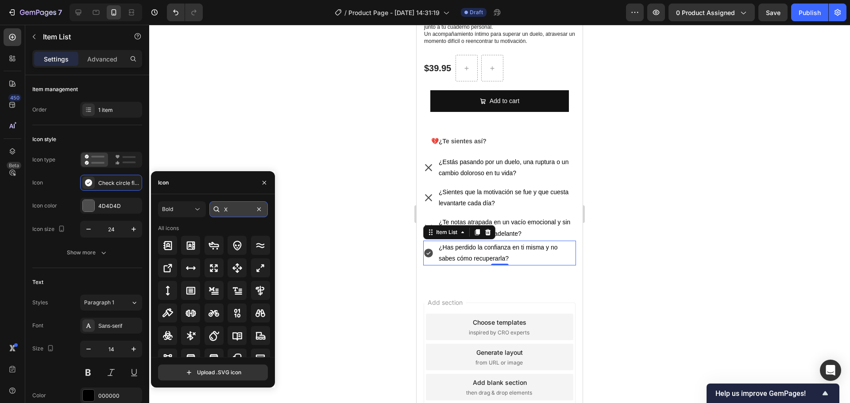
type input "X"
type input "CROSS"
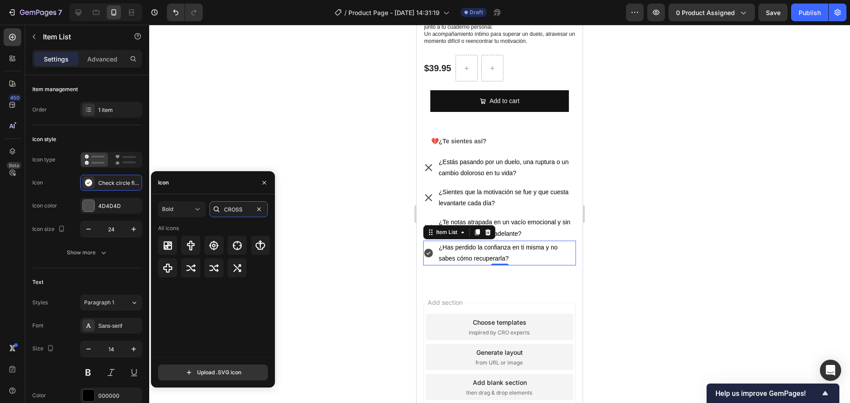
drag, startPoint x: 246, startPoint y: 211, endPoint x: 221, endPoint y: 208, distance: 25.4
click at [221, 208] on div "CROSS" at bounding box center [238, 209] width 58 height 16
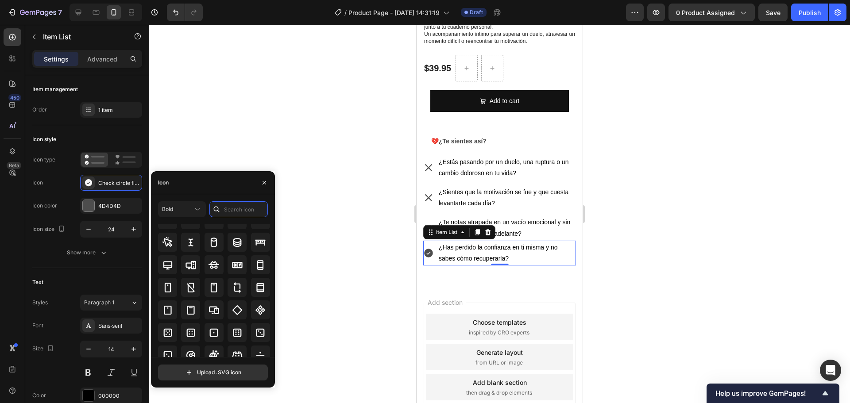
scroll to position [1798, 0]
